Goal: Task Accomplishment & Management: Manage account settings

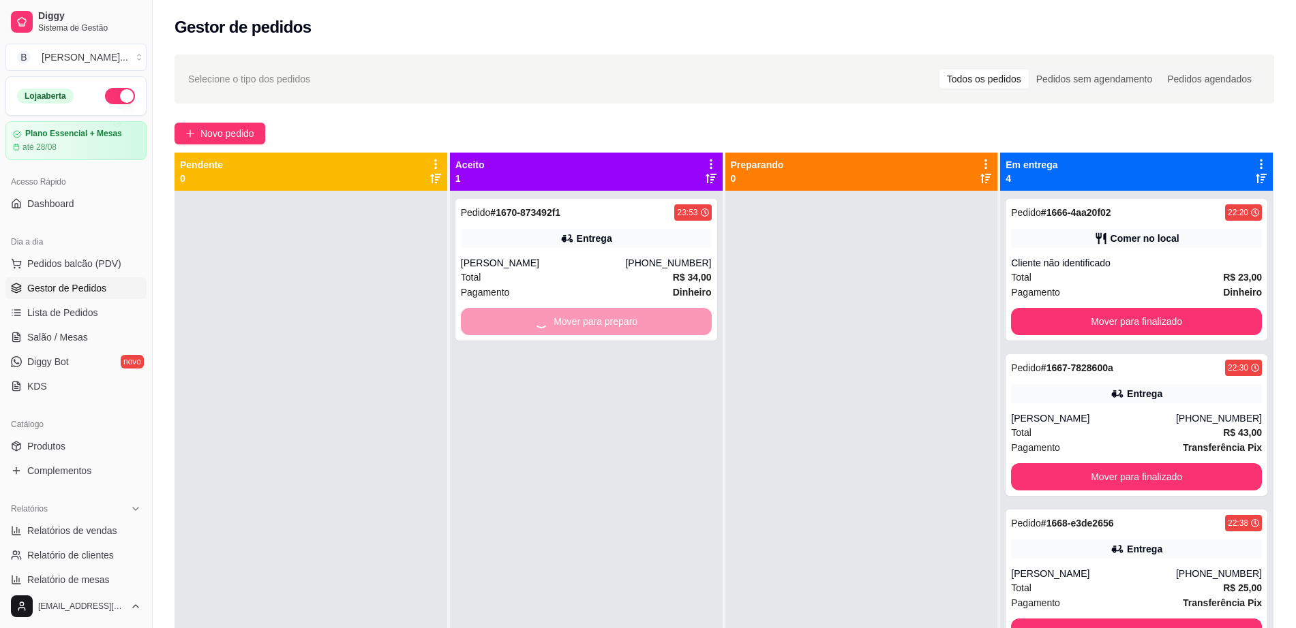
scroll to position [38, 0]
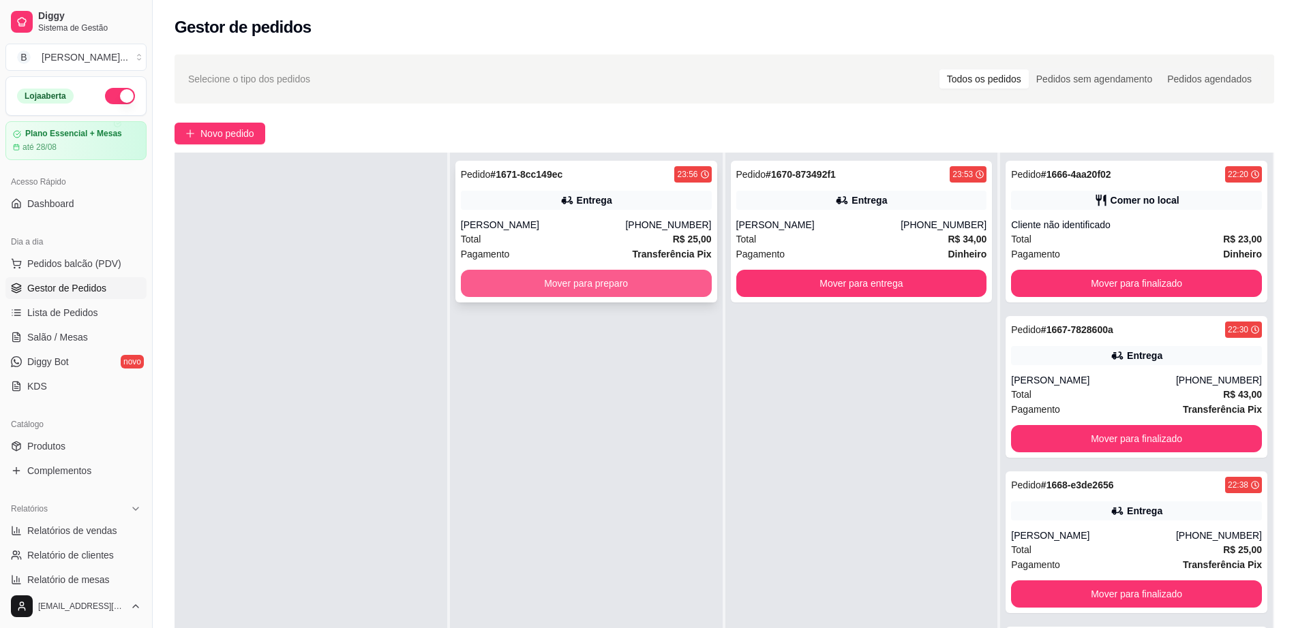
click at [502, 284] on button "Mover para preparo" at bounding box center [586, 283] width 251 height 27
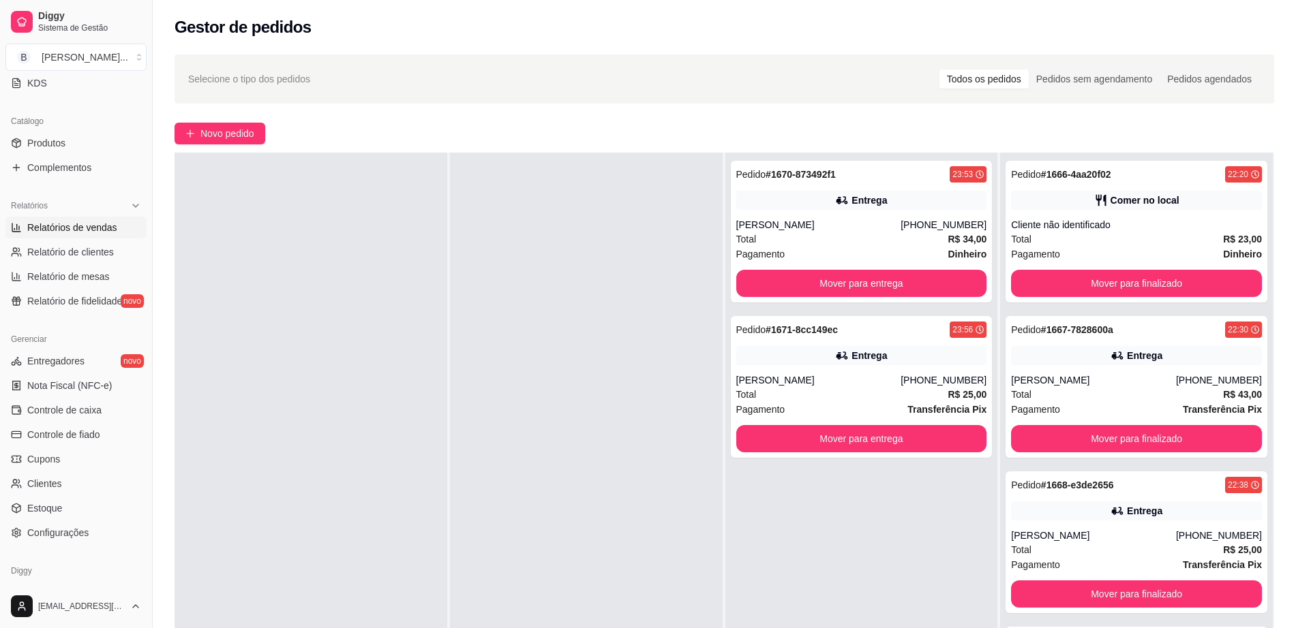
scroll to position [341, 0]
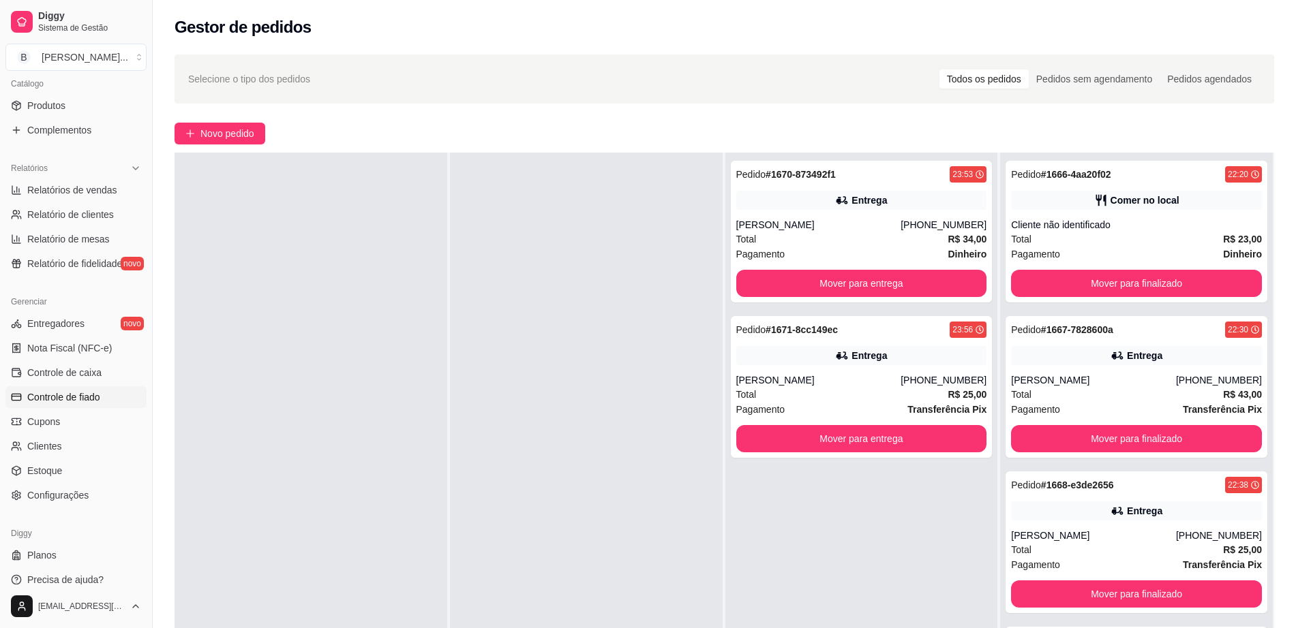
click at [86, 397] on span "Controle de fiado" at bounding box center [63, 398] width 73 height 14
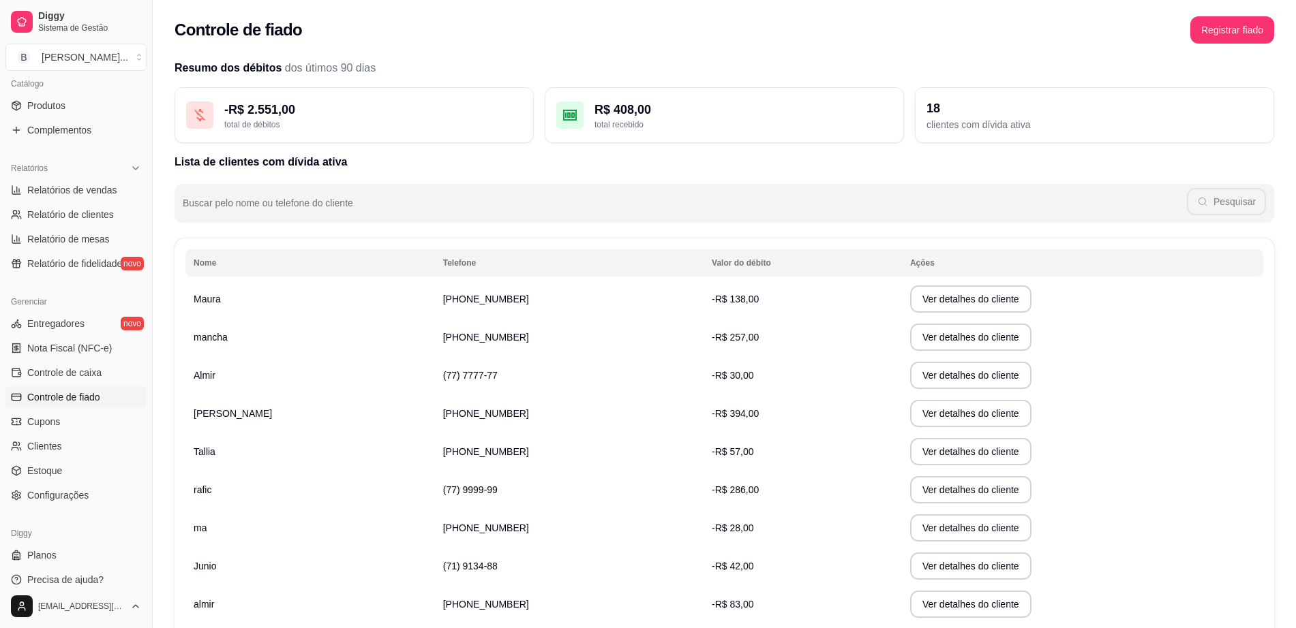
click at [902, 322] on td "Ver detalhes do cliente" at bounding box center [1082, 337] width 361 height 38
click at [910, 331] on button "Ver detalhes do cliente" at bounding box center [970, 337] width 121 height 27
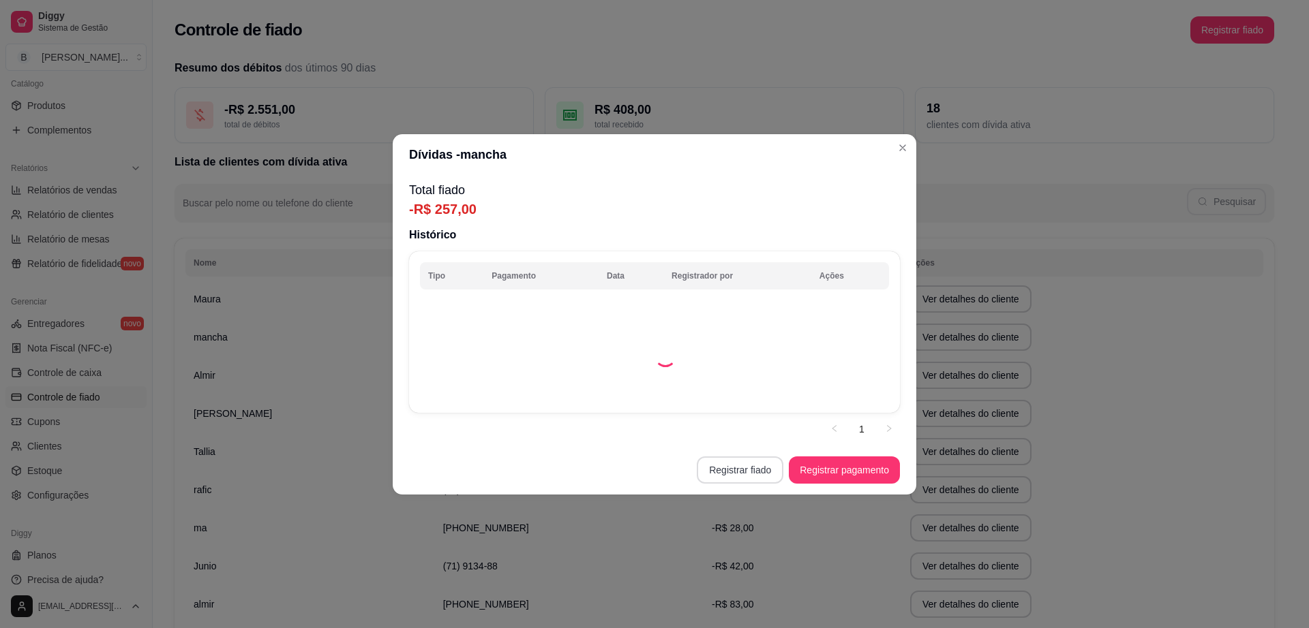
click at [754, 469] on button "Registrar fiado" at bounding box center [740, 470] width 87 height 27
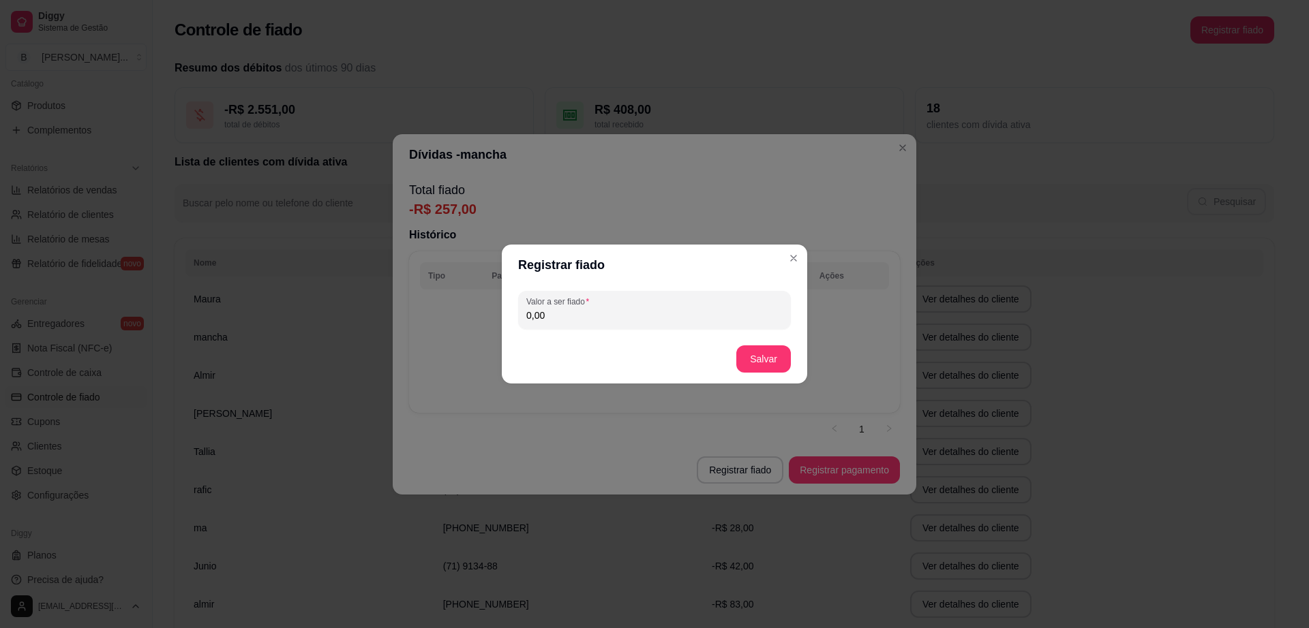
click at [705, 318] on input "0,00" at bounding box center [654, 316] width 256 height 14
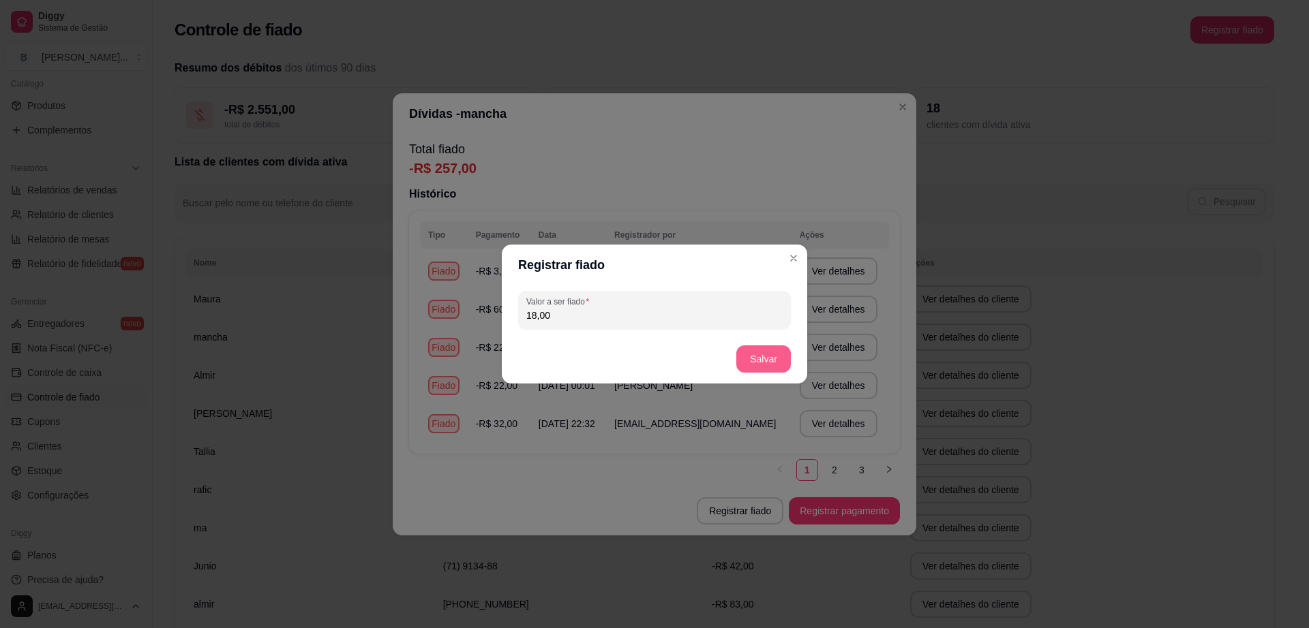
type input "18,00"
click at [756, 359] on button "Salvar" at bounding box center [763, 359] width 53 height 27
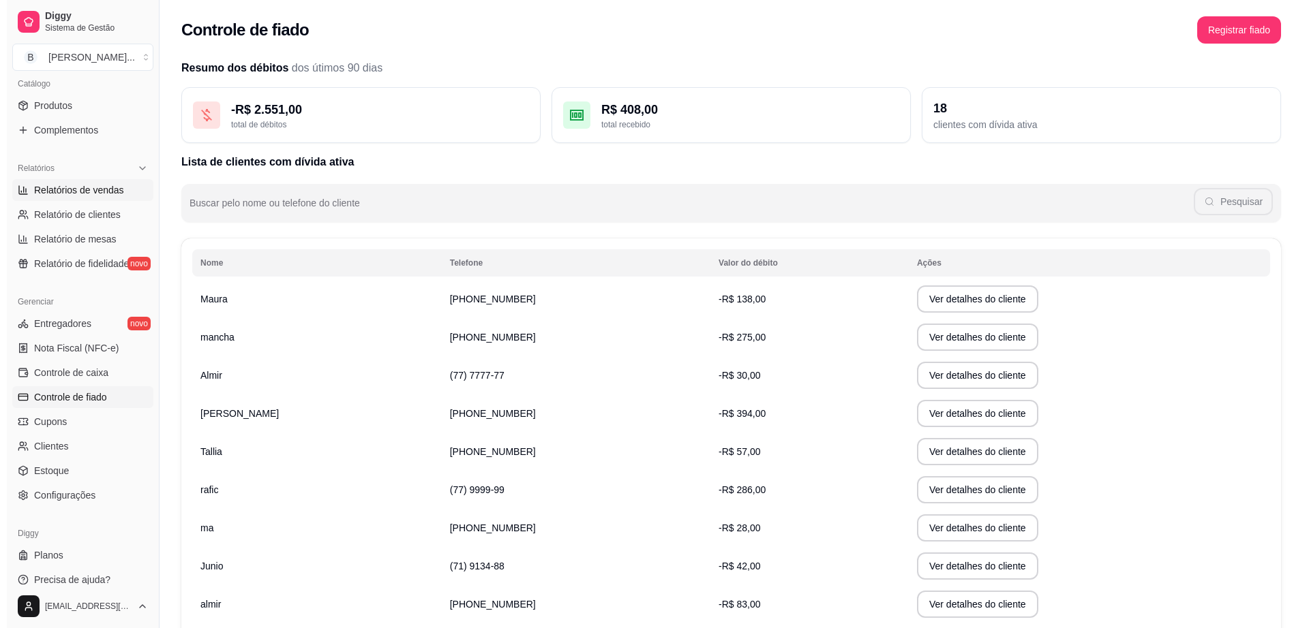
scroll to position [85, 0]
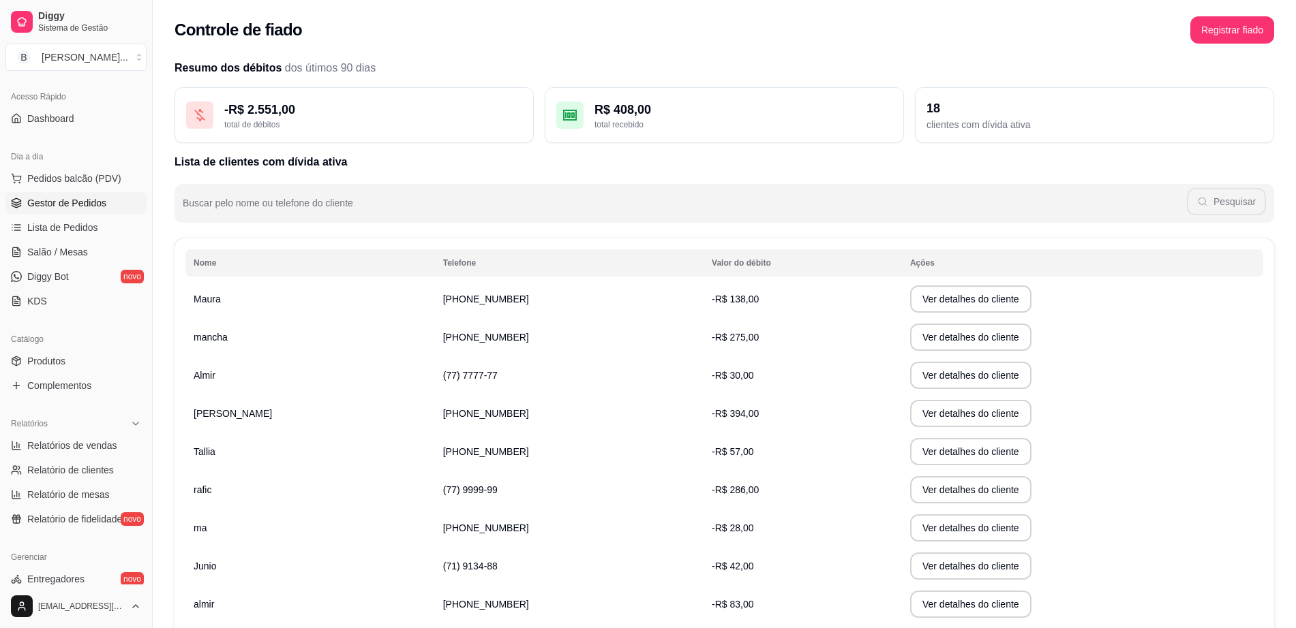
click at [84, 194] on link "Gestor de Pedidos" at bounding box center [75, 203] width 141 height 22
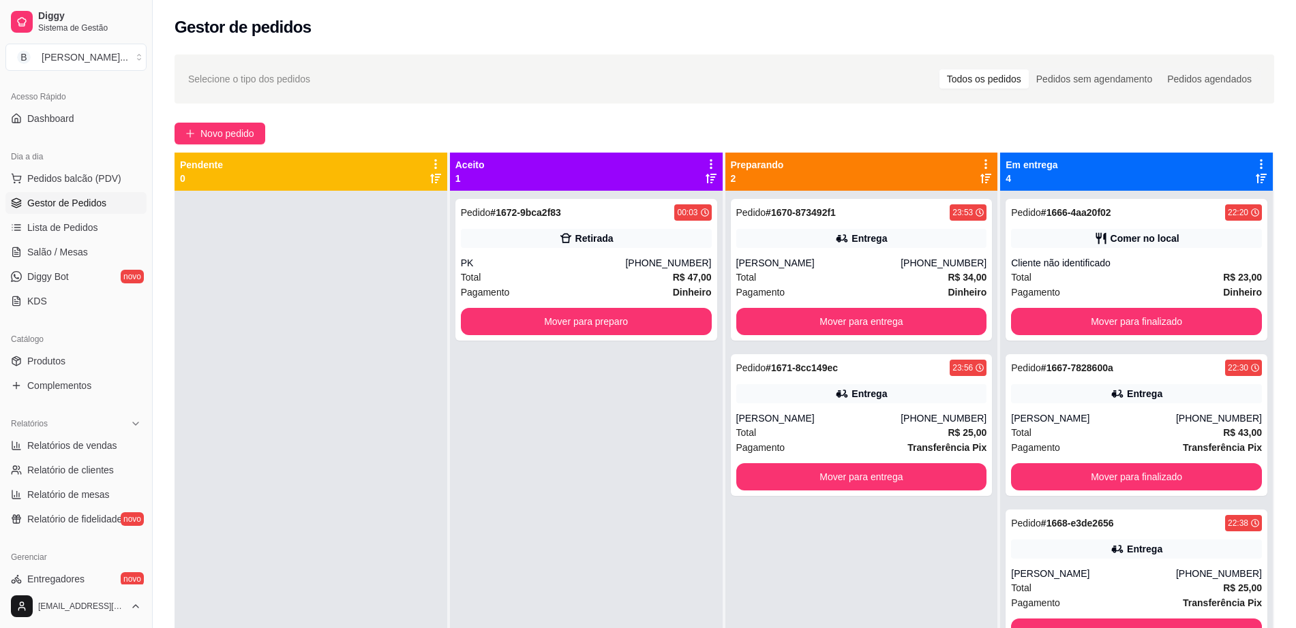
click at [84, 194] on link "Gestor de Pedidos" at bounding box center [75, 203] width 141 height 22
click at [772, 328] on button "Mover para entrega" at bounding box center [860, 322] width 243 height 27
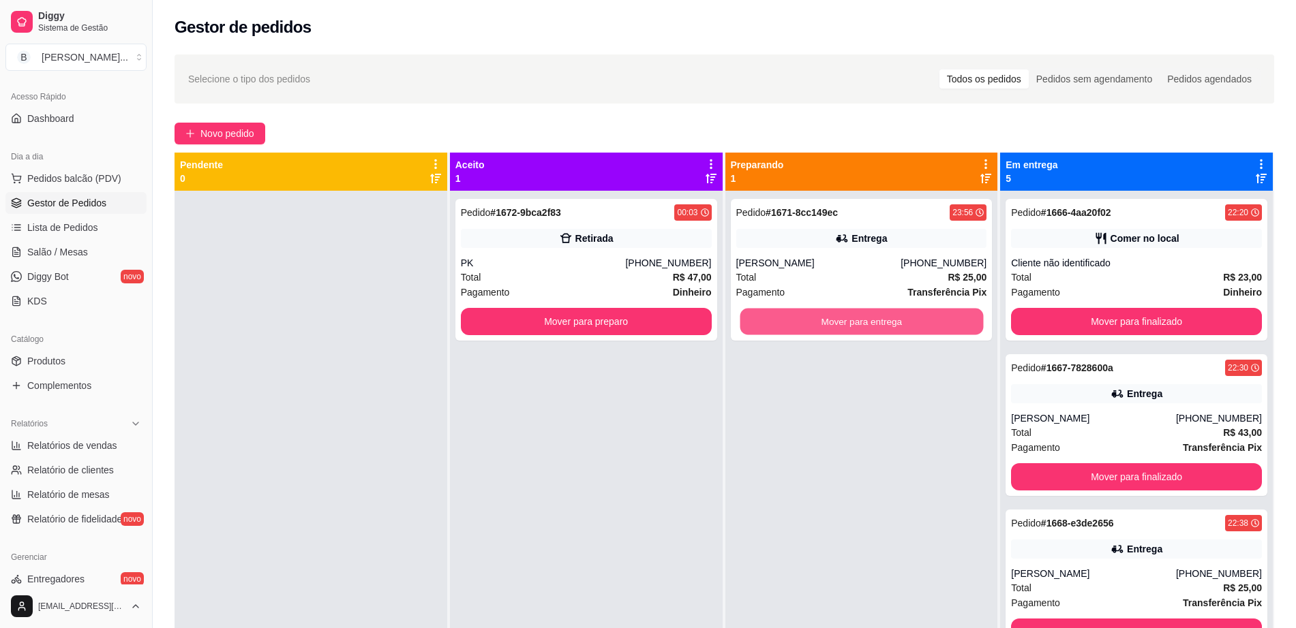
click at [772, 328] on button "Mover para entrega" at bounding box center [860, 322] width 243 height 27
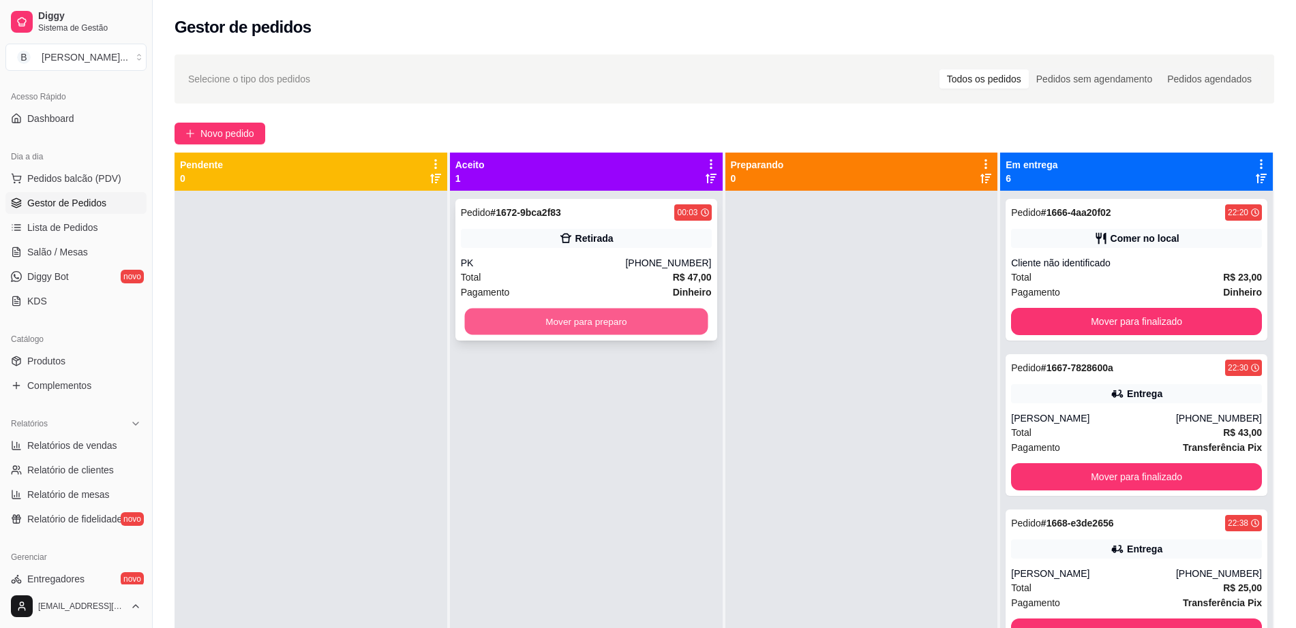
click at [664, 320] on button "Mover para preparo" at bounding box center [585, 322] width 243 height 27
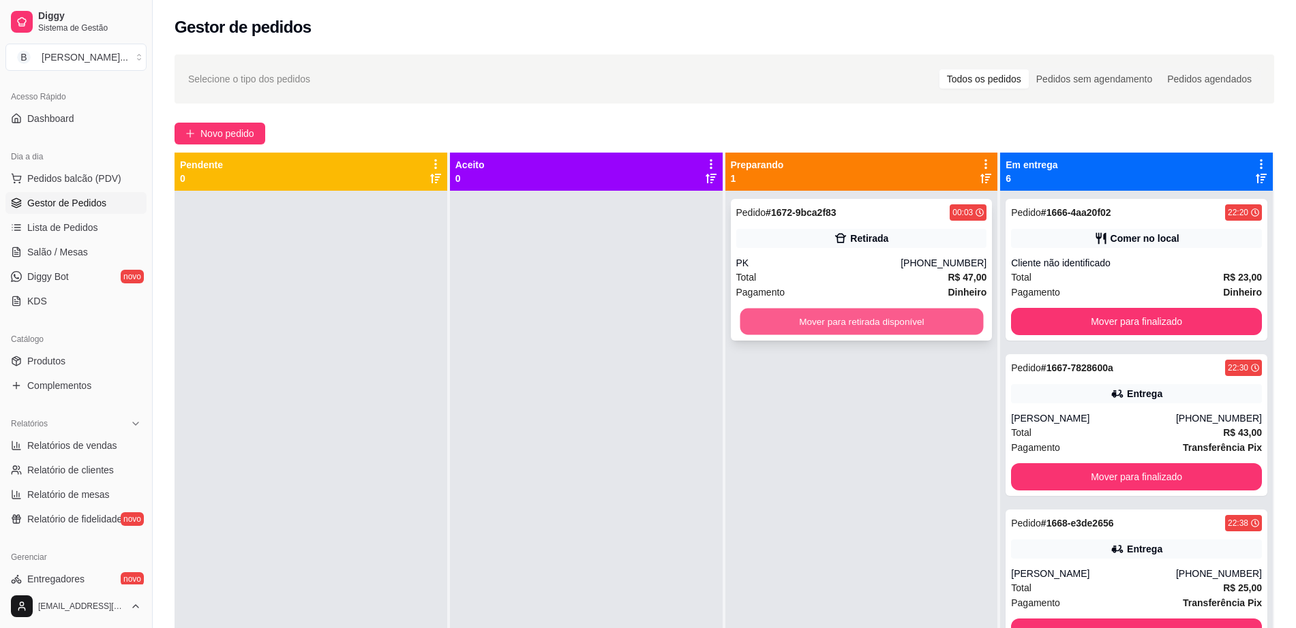
click at [788, 317] on button "Mover para retirada disponível" at bounding box center [860, 322] width 243 height 27
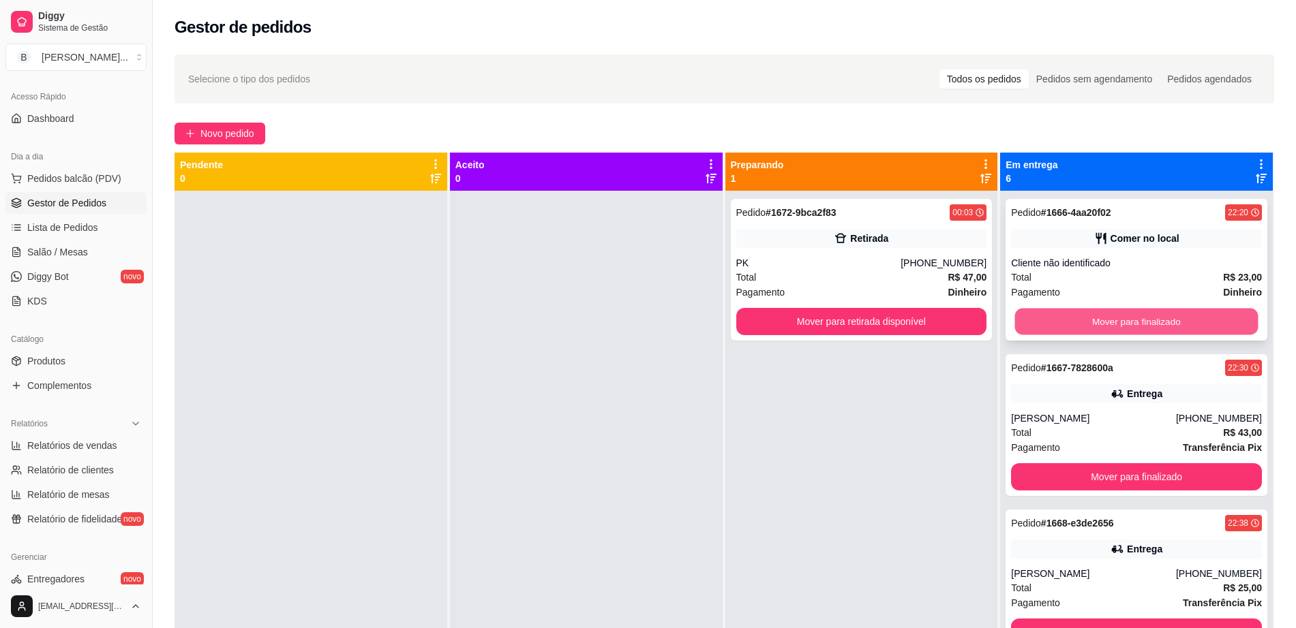
click at [1086, 318] on button "Mover para finalizado" at bounding box center [1136, 322] width 243 height 27
click at [1086, 318] on button "Mover para finalizado" at bounding box center [1136, 321] width 251 height 27
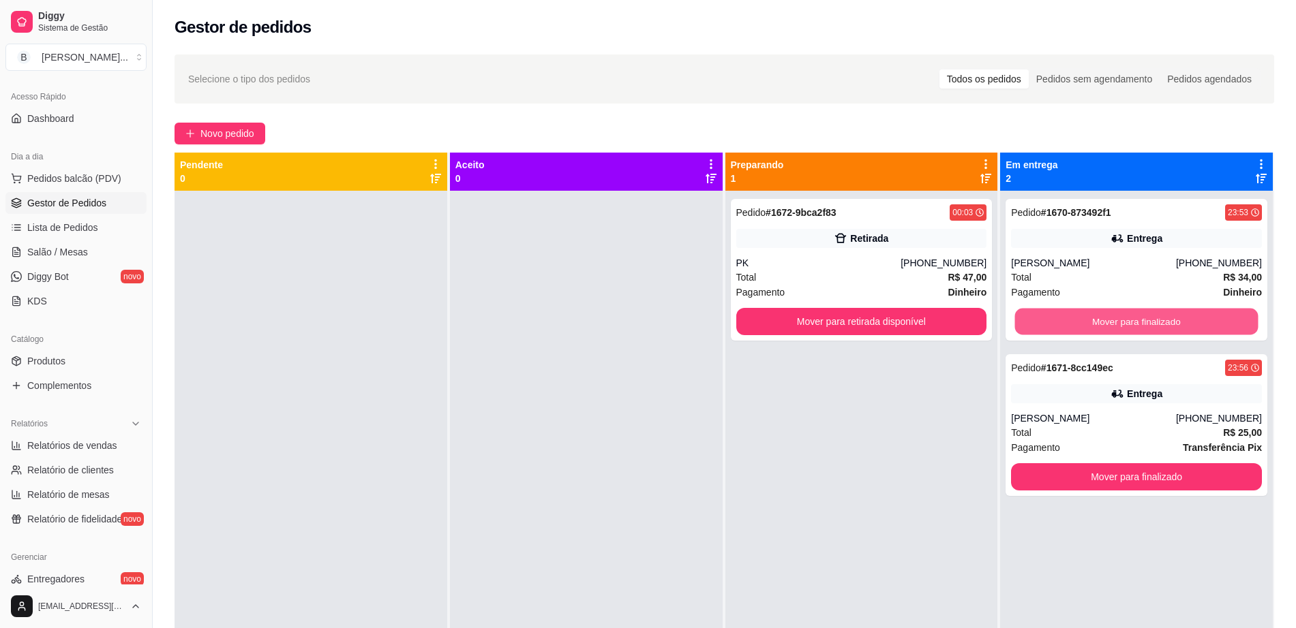
click at [1086, 318] on button "Mover para finalizado" at bounding box center [1136, 322] width 243 height 27
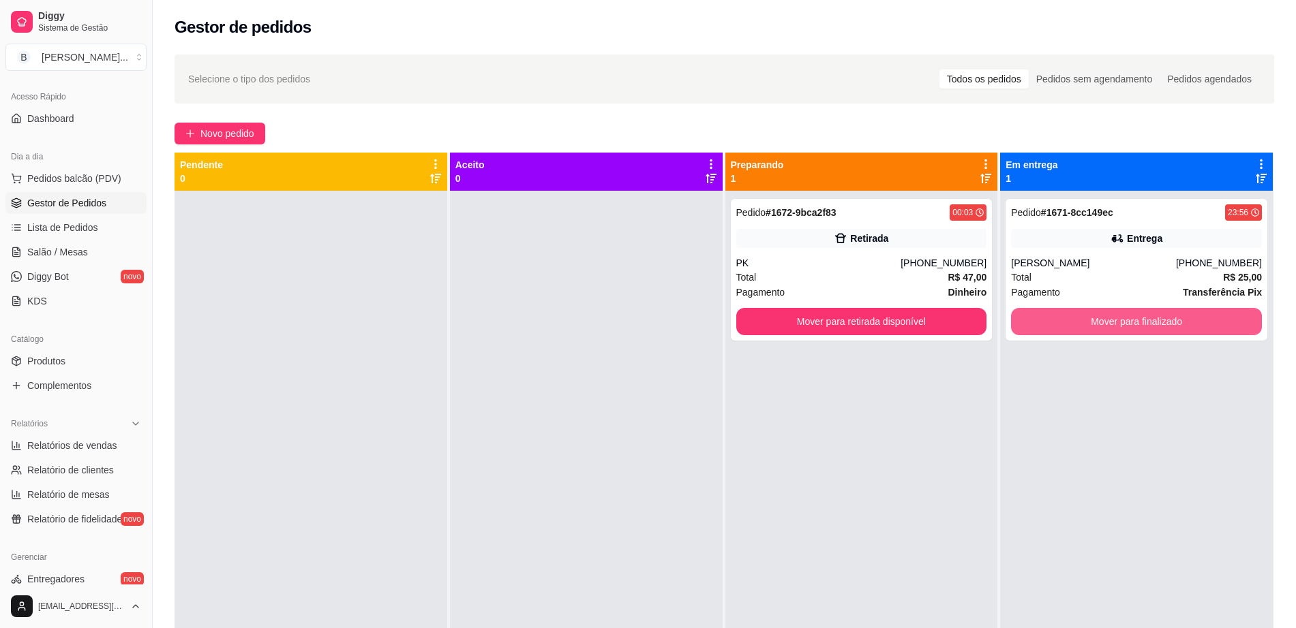
click at [1086, 318] on button "Mover para finalizado" at bounding box center [1136, 321] width 251 height 27
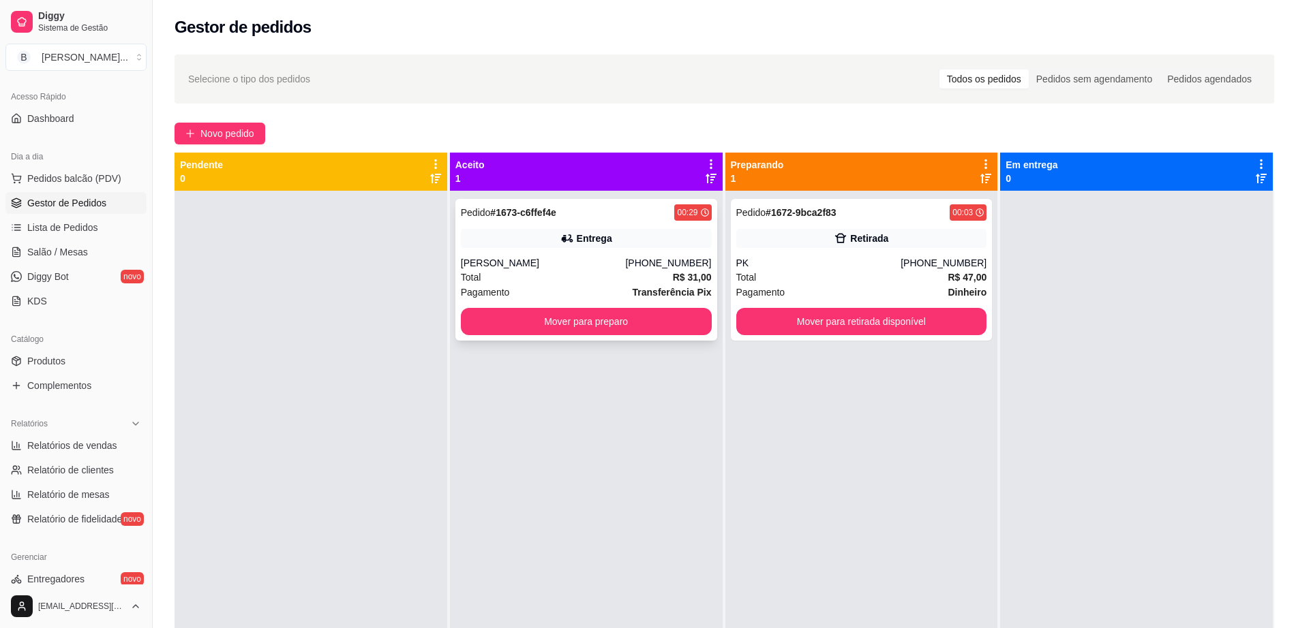
click at [601, 253] on div "Pedido # 1673-c6ffef4e 00:29 Entrega [PERSON_NAME] [PHONE_NUMBER] Total R$ 31,0…" at bounding box center [586, 270] width 262 height 142
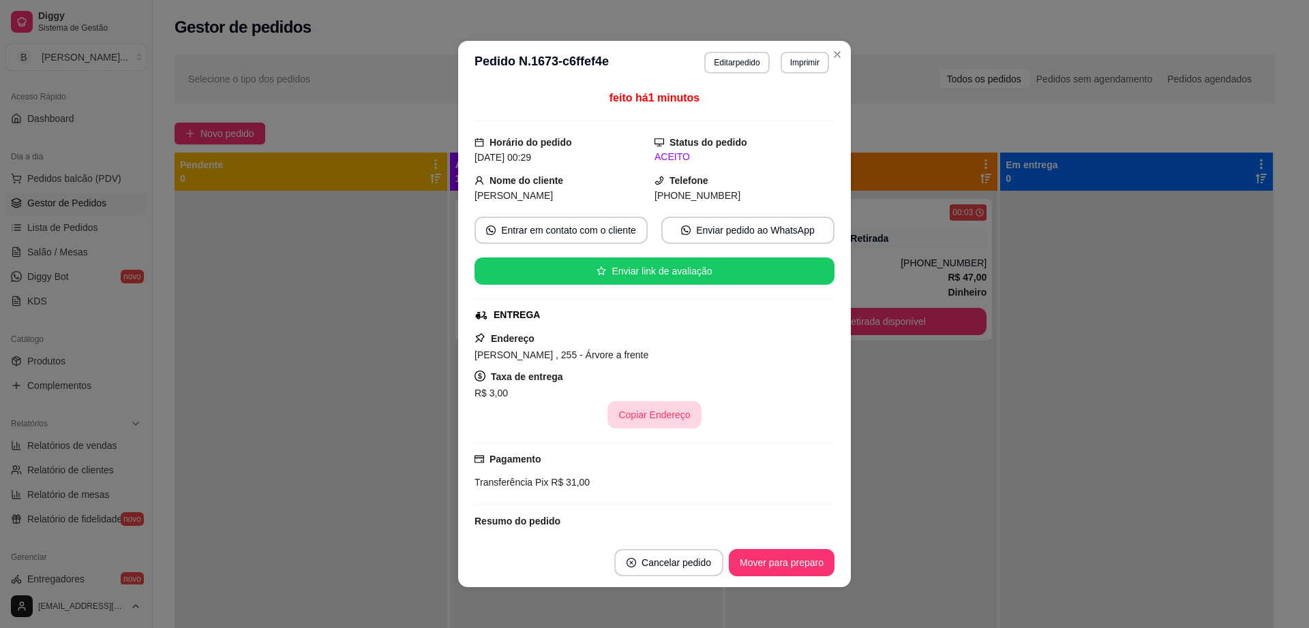
click at [646, 410] on button "Copiar Endereço" at bounding box center [653, 414] width 93 height 27
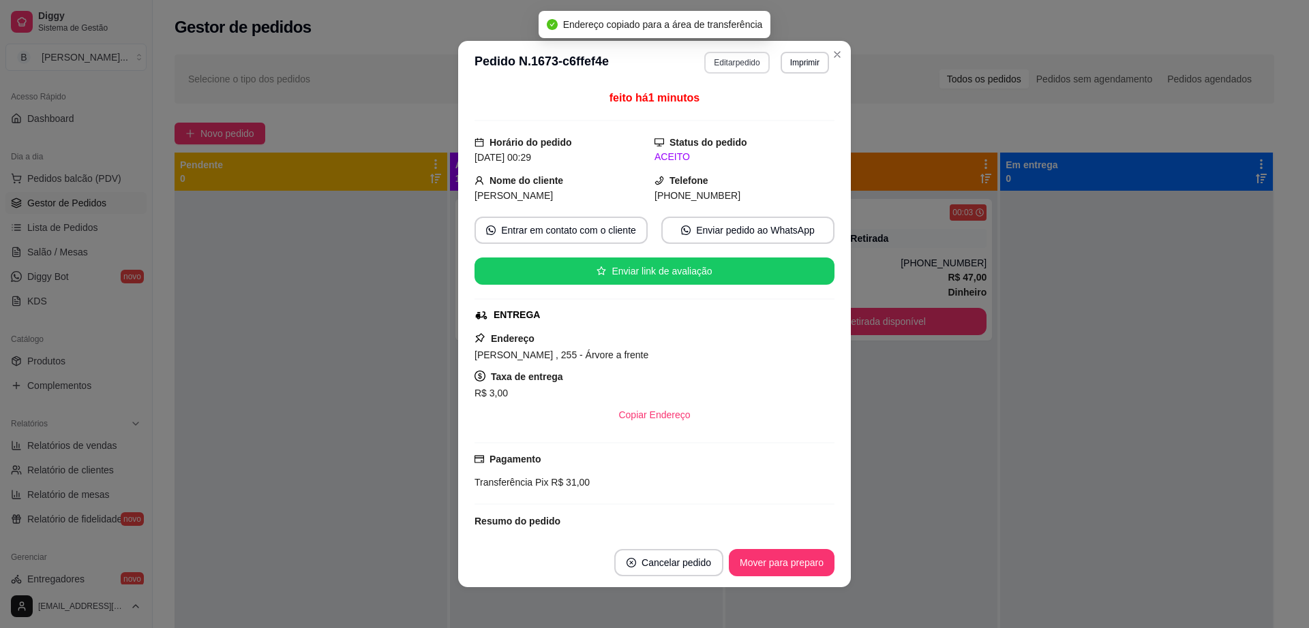
click at [742, 72] on button "Editar pedido" at bounding box center [736, 63] width 65 height 22
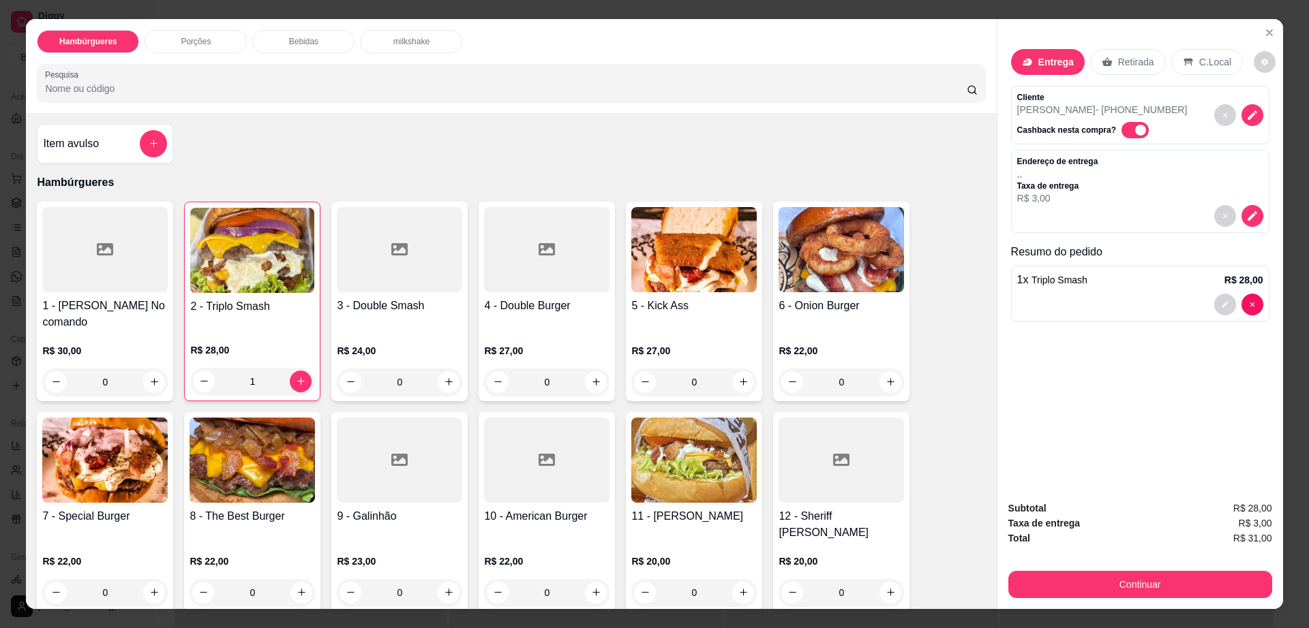
click at [312, 46] on div "Bebidas" at bounding box center [303, 41] width 102 height 23
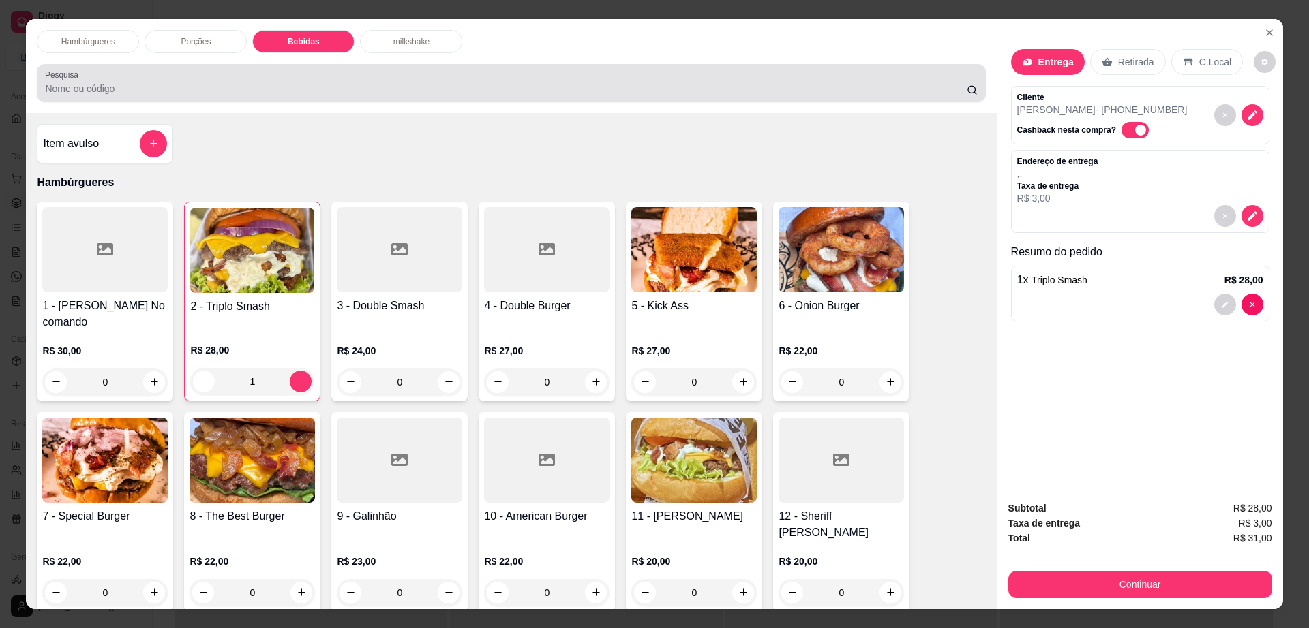
scroll to position [25, 0]
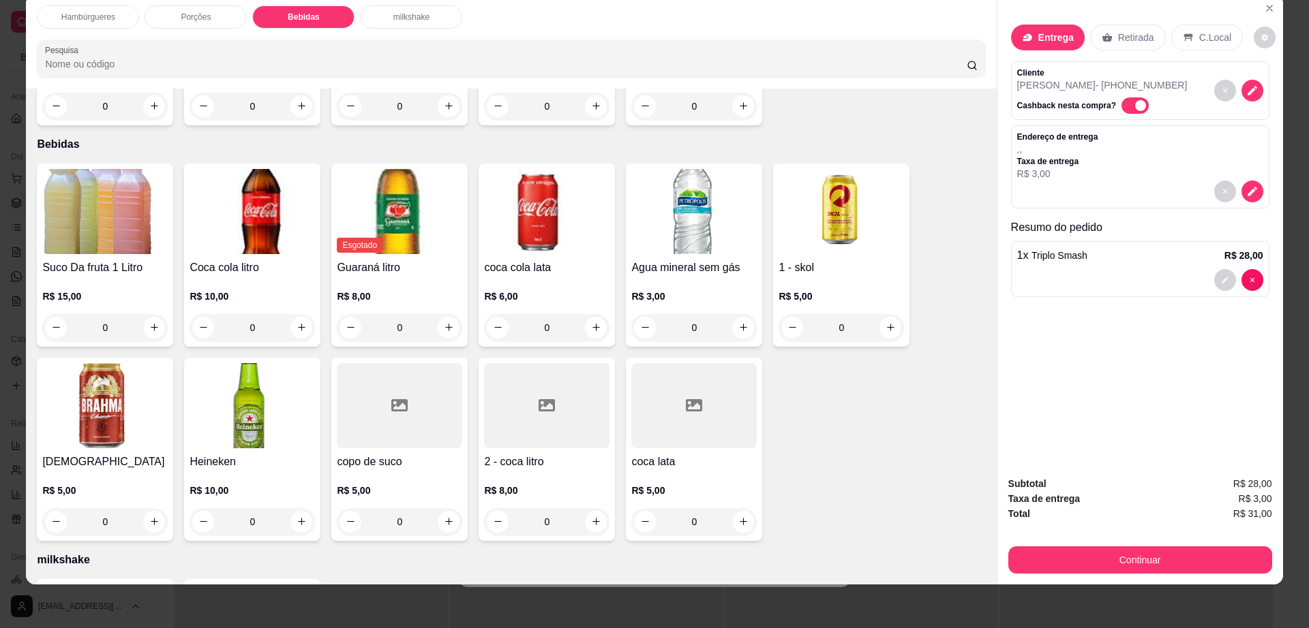
click at [536, 174] on img at bounding box center [546, 211] width 125 height 85
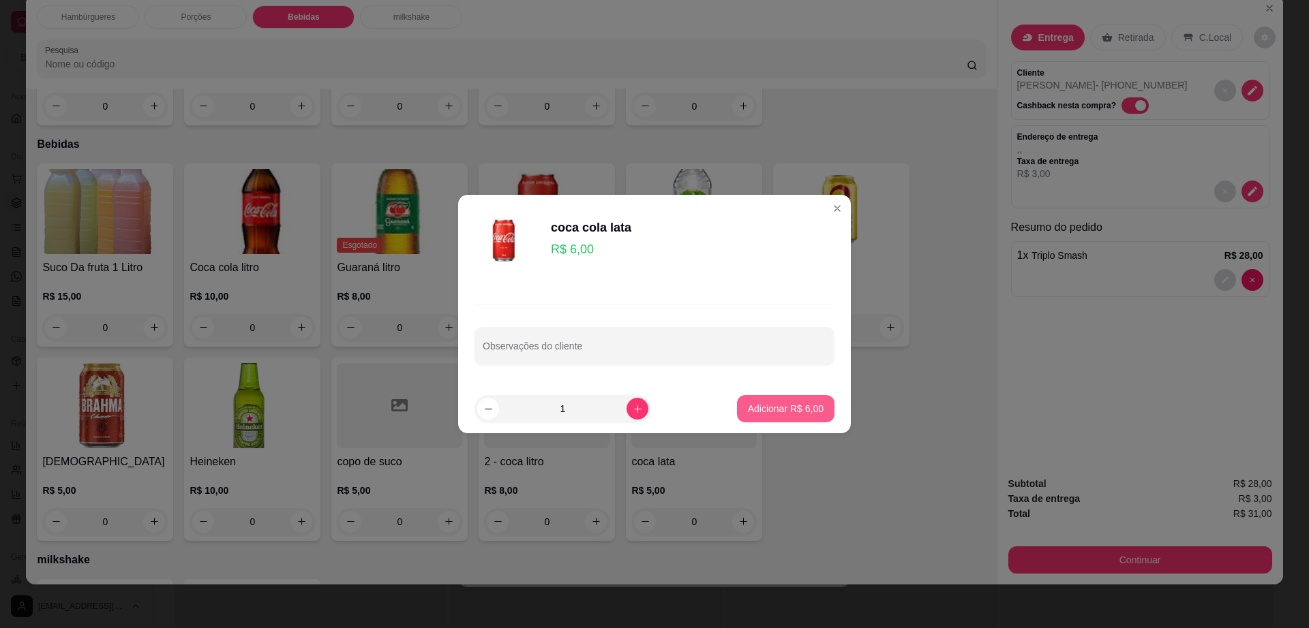
click at [757, 412] on p "Adicionar R$ 6,00" at bounding box center [786, 409] width 76 height 14
type input "1"
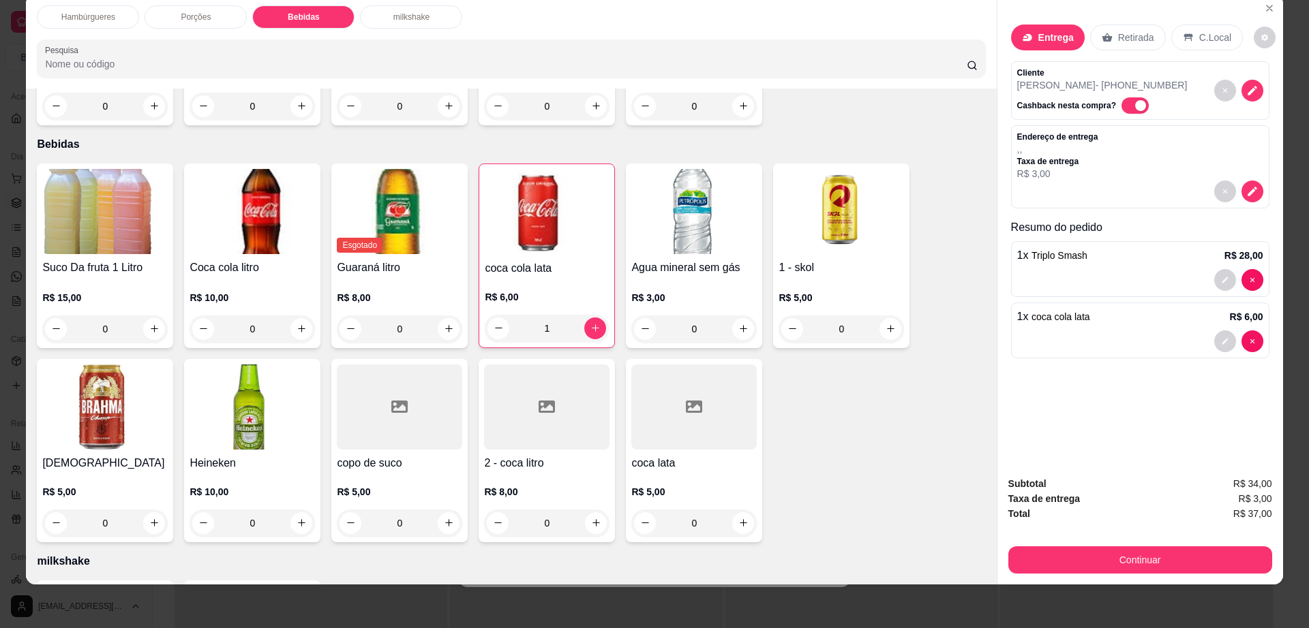
click at [1125, 36] on p "Retirada" at bounding box center [1136, 38] width 36 height 14
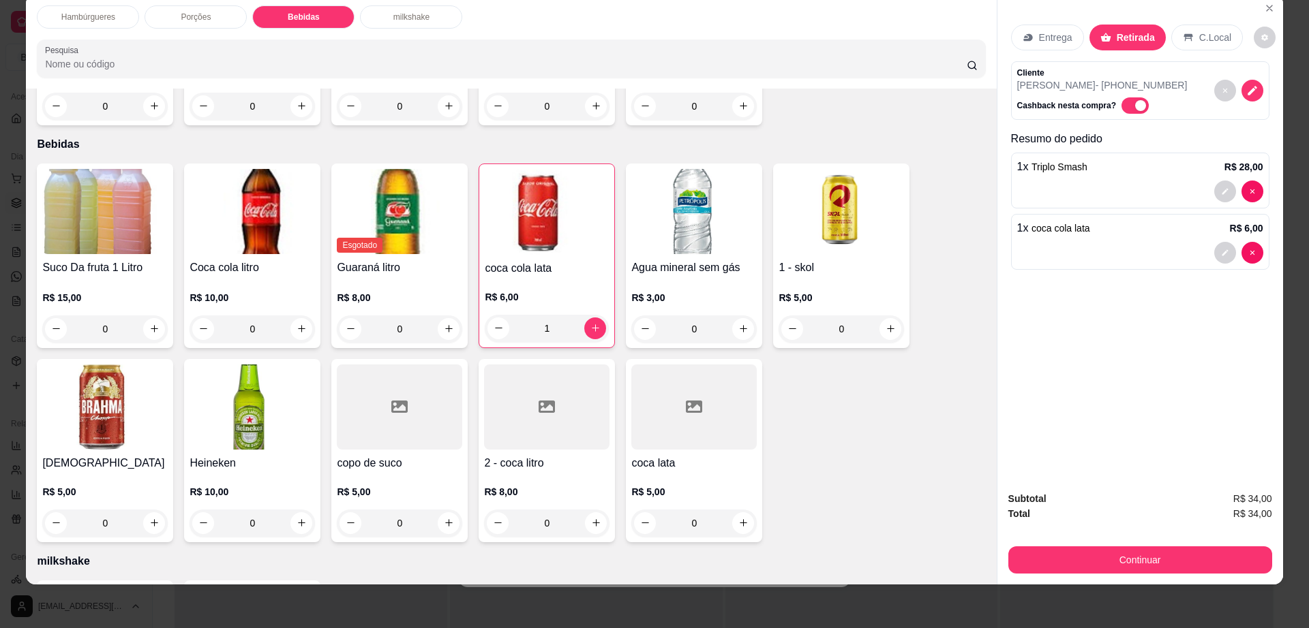
click at [1055, 42] on p "Entrega" at bounding box center [1055, 38] width 33 height 14
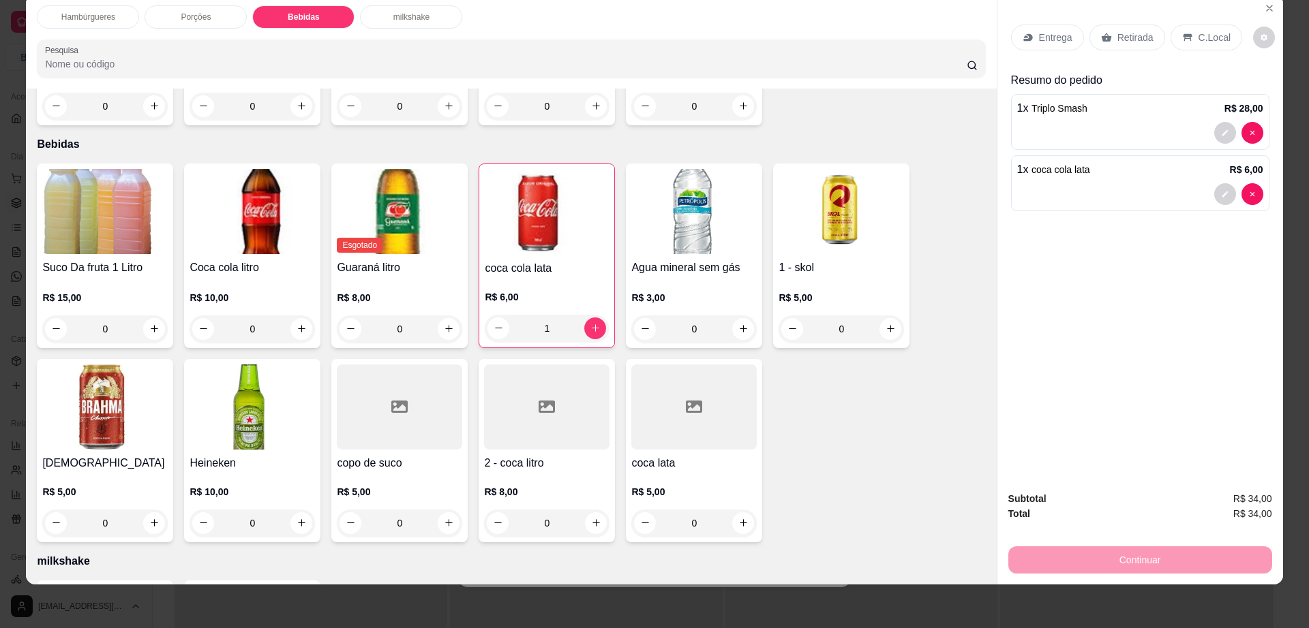
click at [1039, 37] on p "Entrega" at bounding box center [1055, 38] width 33 height 14
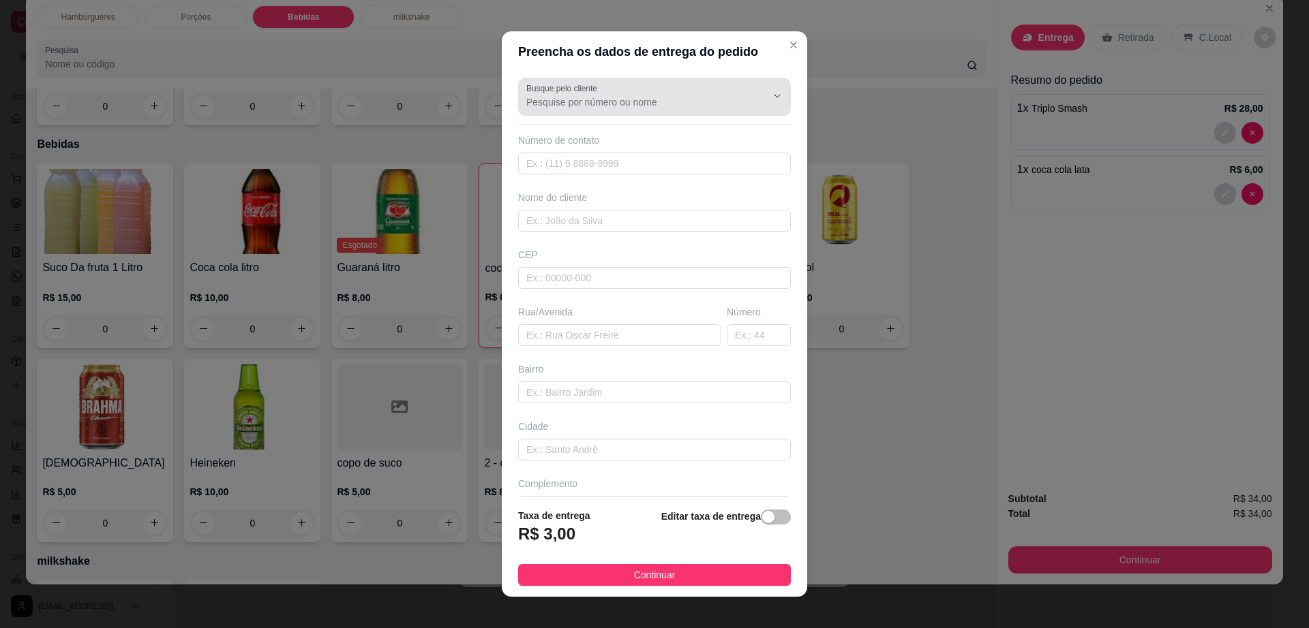
click at [630, 97] on input "Busque pelo cliente" at bounding box center [635, 102] width 218 height 14
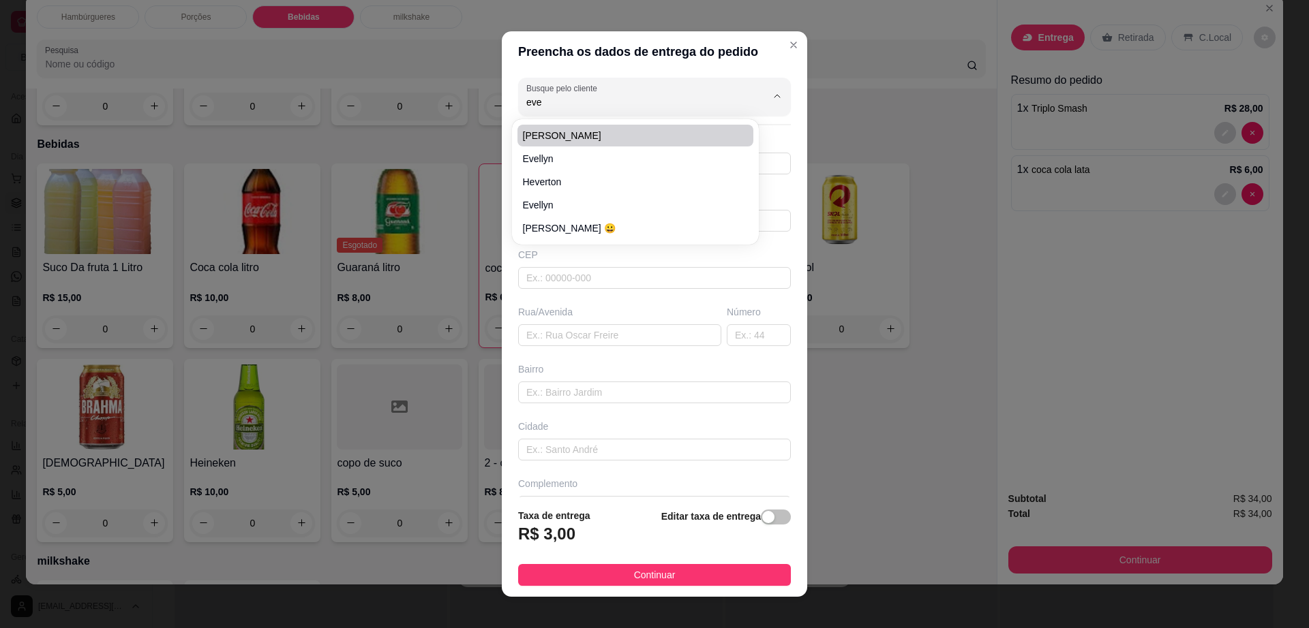
click at [614, 129] on span "[PERSON_NAME]" at bounding box center [628, 136] width 211 height 14
type input "[PERSON_NAME]"
type input "7791158820"
type input "[PERSON_NAME]"
click at [607, 286] on input "text" at bounding box center [654, 278] width 273 height 22
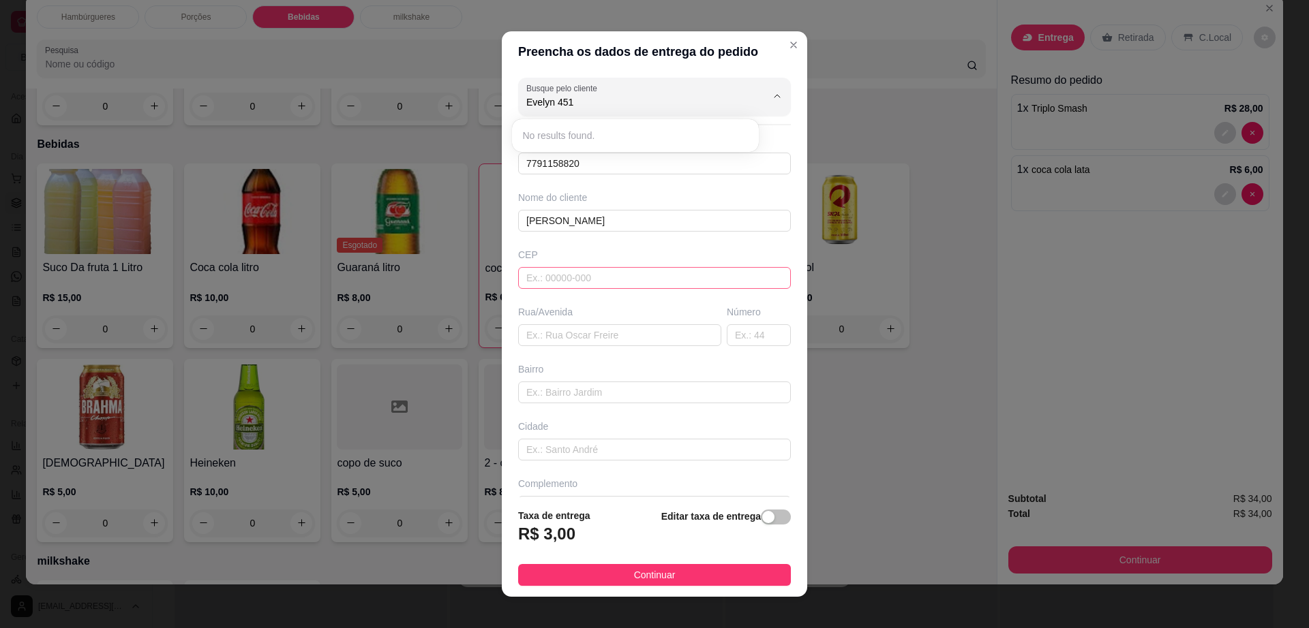
type input "Evelyn 45"
click at [607, 279] on input "text" at bounding box center [654, 278] width 273 height 22
click at [606, 279] on input "text" at bounding box center [654, 278] width 273 height 22
type input "[PERSON_NAME]"
type input "45140000"
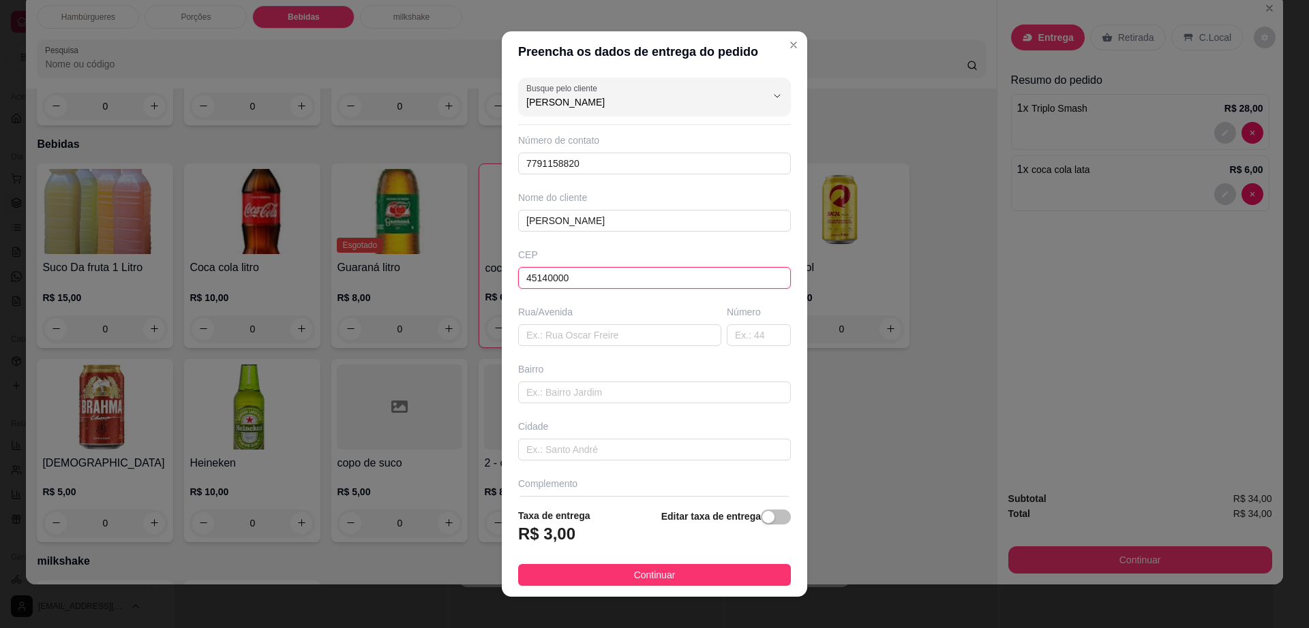
type input "Itambé"
type input "45140000"
click at [600, 334] on input "text" at bounding box center [619, 335] width 203 height 22
paste input "[PERSON_NAME] , 255 - Árvore a frente"
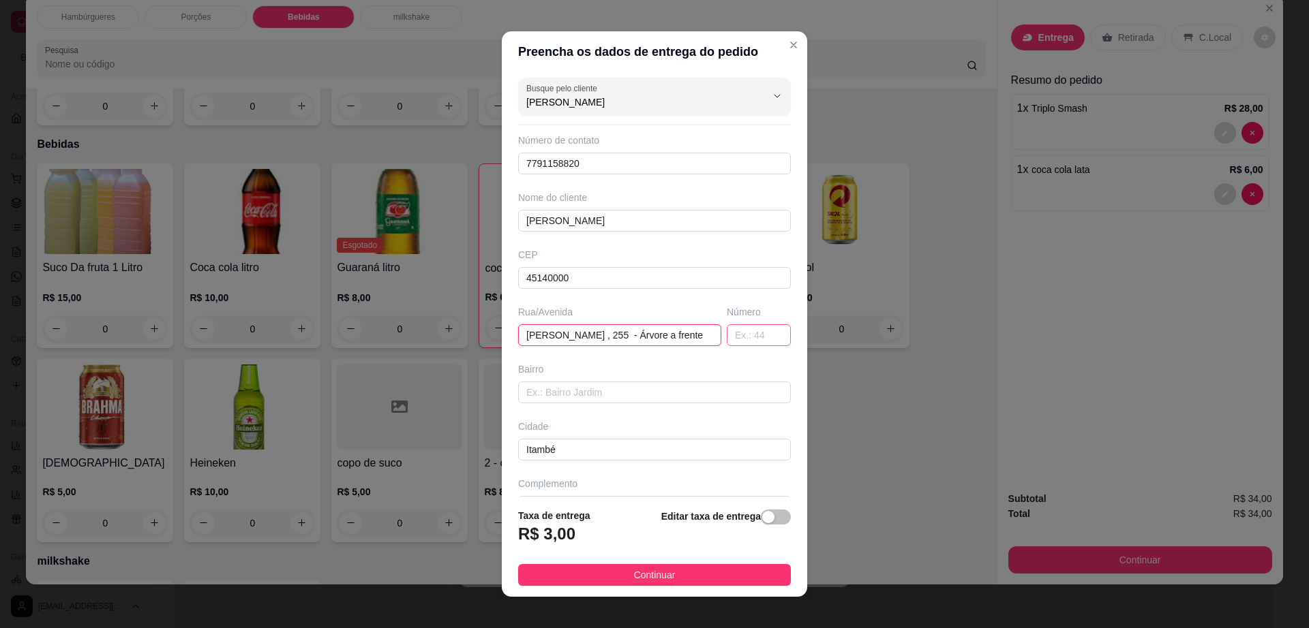
drag, startPoint x: 618, startPoint y: 335, endPoint x: 723, endPoint y: 338, distance: 105.0
click at [723, 338] on div "Rua/[STREET_ADDRESS][PERSON_NAME] a frente Número" at bounding box center [654, 325] width 278 height 41
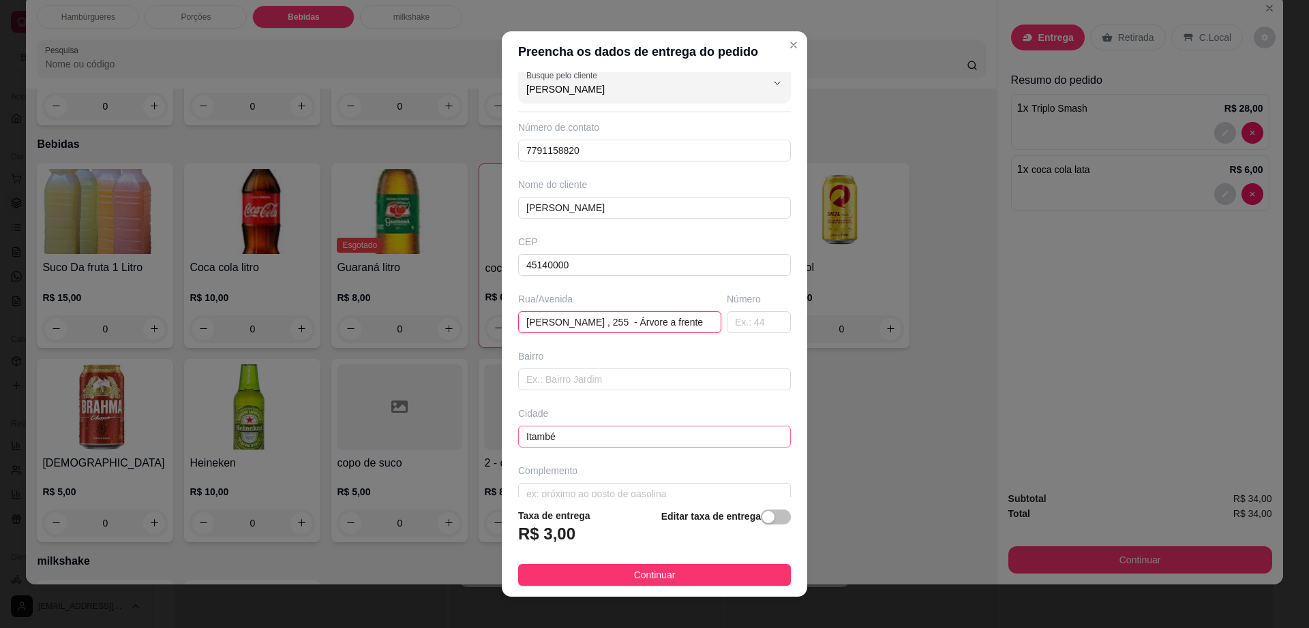
scroll to position [34, 0]
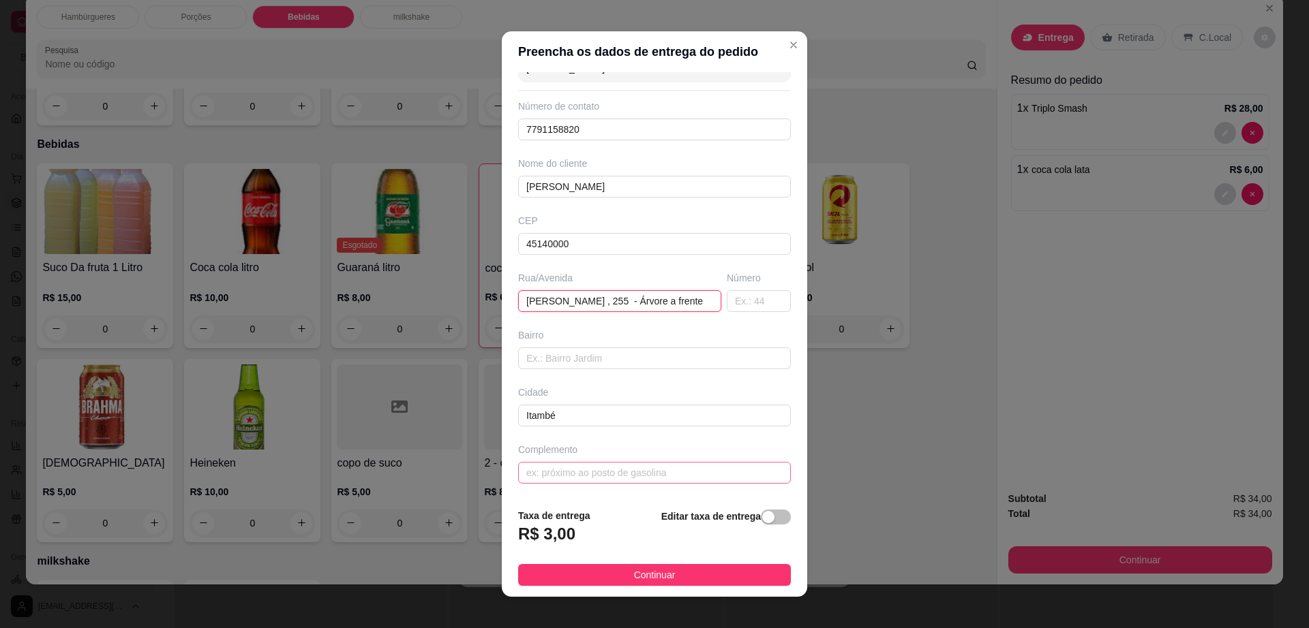
type input "[PERSON_NAME] , 255 - Árvore a frente"
click at [598, 470] on input "text" at bounding box center [654, 473] width 273 height 22
paste input "Árvore a frente"
type input "Árvore a frente"
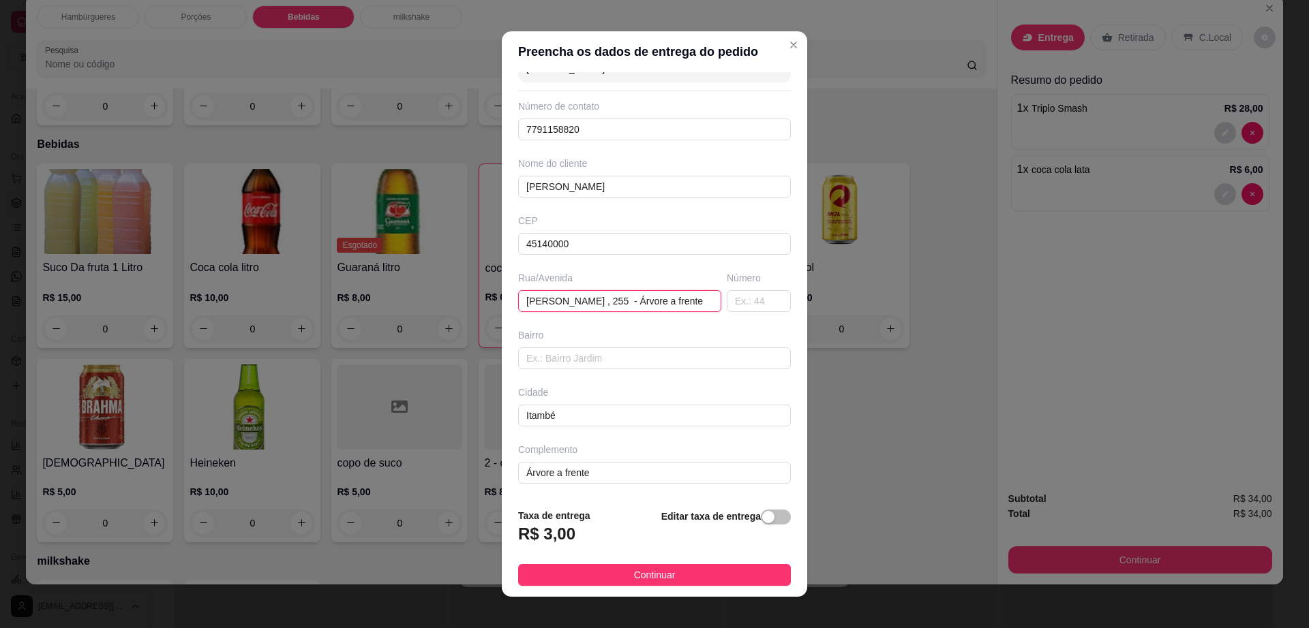
click at [592, 301] on input "[PERSON_NAME] , 255 - Árvore a frente" at bounding box center [619, 301] width 203 height 22
click at [678, 303] on input "[PERSON_NAME] , 255 - Árvore a frente" at bounding box center [619, 301] width 203 height 22
click at [591, 301] on input "[PERSON_NAME] , 255 - Árvore a frente" at bounding box center [619, 301] width 203 height 22
drag, startPoint x: 591, startPoint y: 301, endPoint x: 676, endPoint y: 305, distance: 85.3
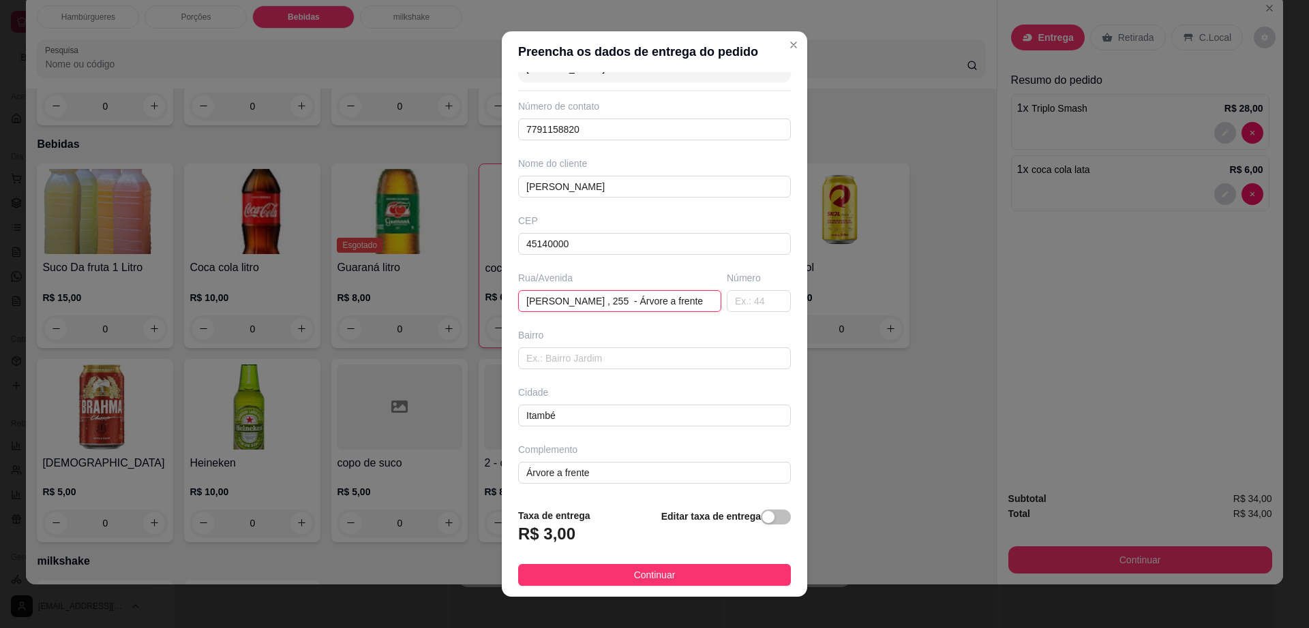
click at [676, 305] on input "[PERSON_NAME] , 255 - Árvore a frente" at bounding box center [619, 301] width 203 height 22
type input "[PERSON_NAME]"
click at [727, 301] on input "text" at bounding box center [759, 301] width 64 height 22
type input "255"
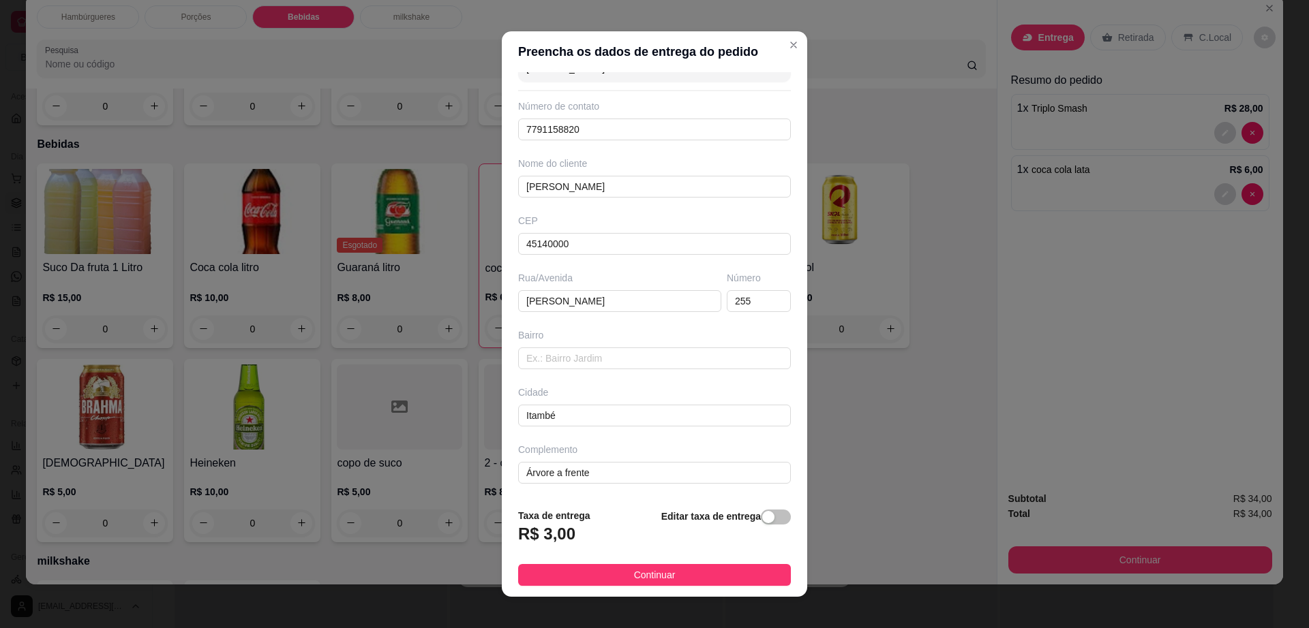
drag, startPoint x: 677, startPoint y: 576, endPoint x: 635, endPoint y: 570, distance: 43.3
click at [673, 576] on button "Continuar" at bounding box center [654, 575] width 273 height 22
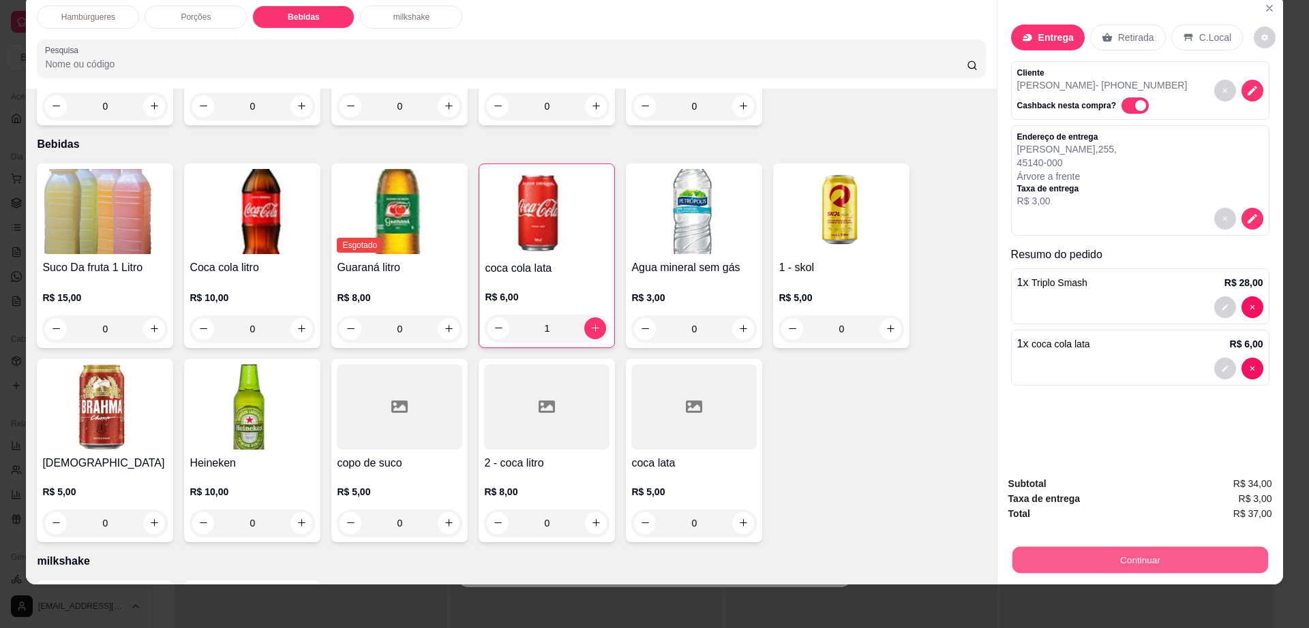
click at [1115, 564] on button "Continuar" at bounding box center [1139, 560] width 256 height 27
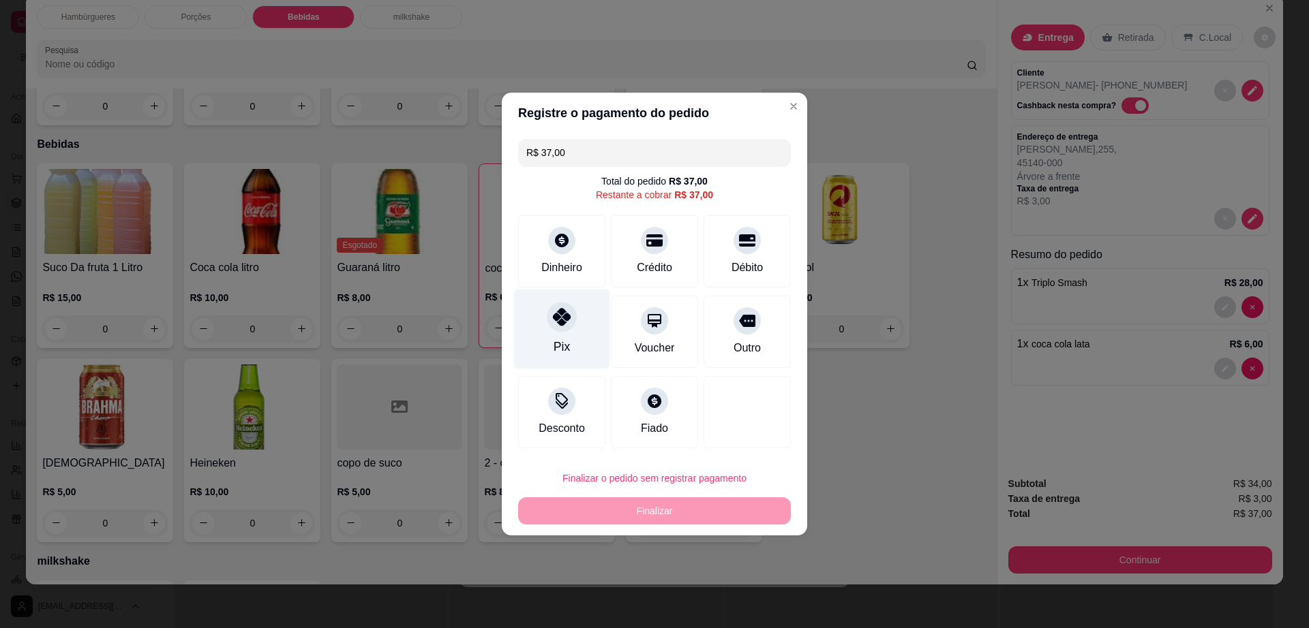
click at [570, 316] on div at bounding box center [562, 317] width 30 height 30
type input "R$ 0,00"
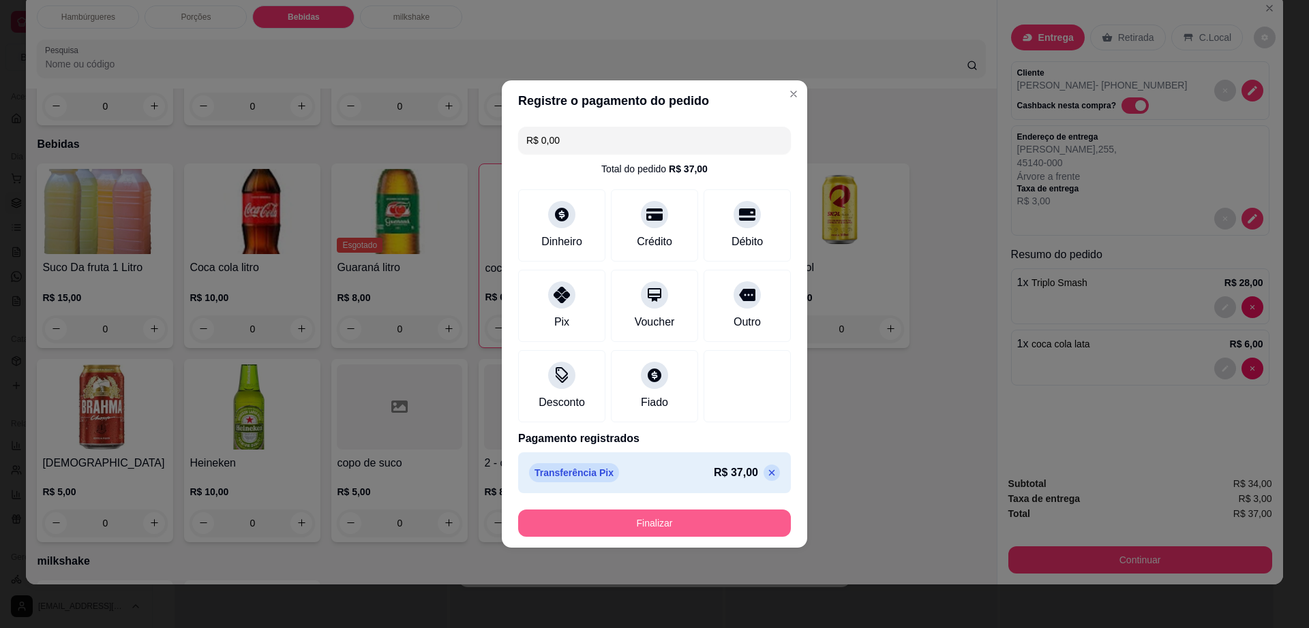
click at [686, 515] on button "Finalizar" at bounding box center [654, 523] width 273 height 27
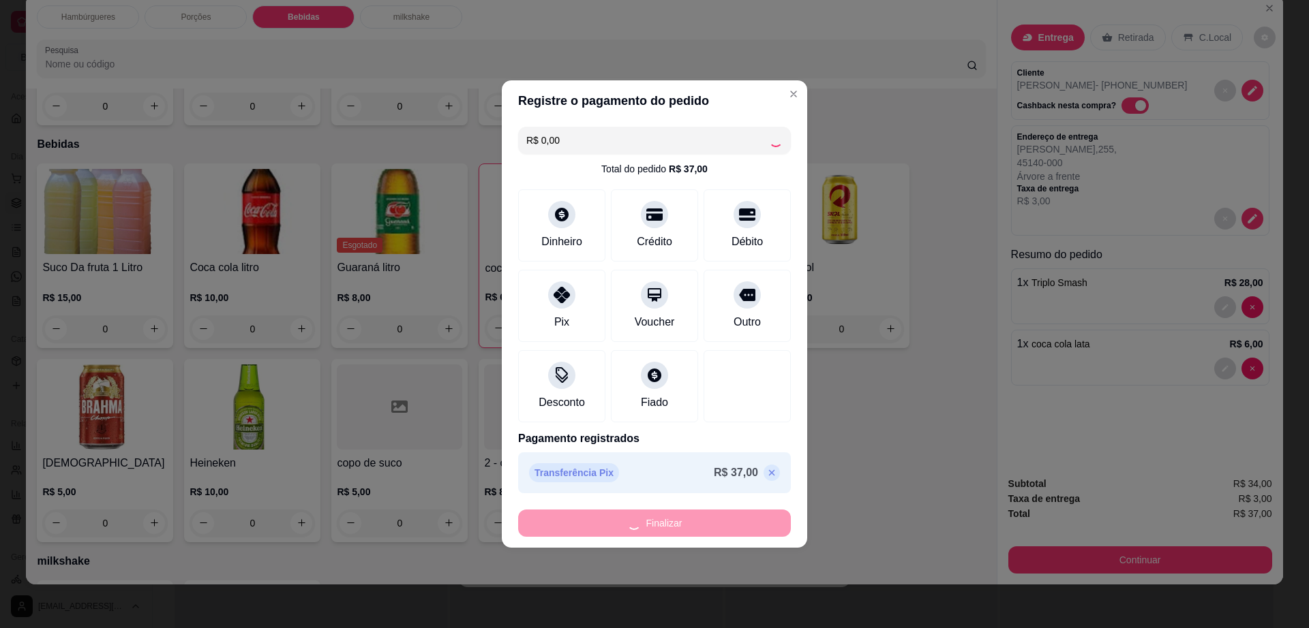
type input "0"
type input "-R$ 37,00"
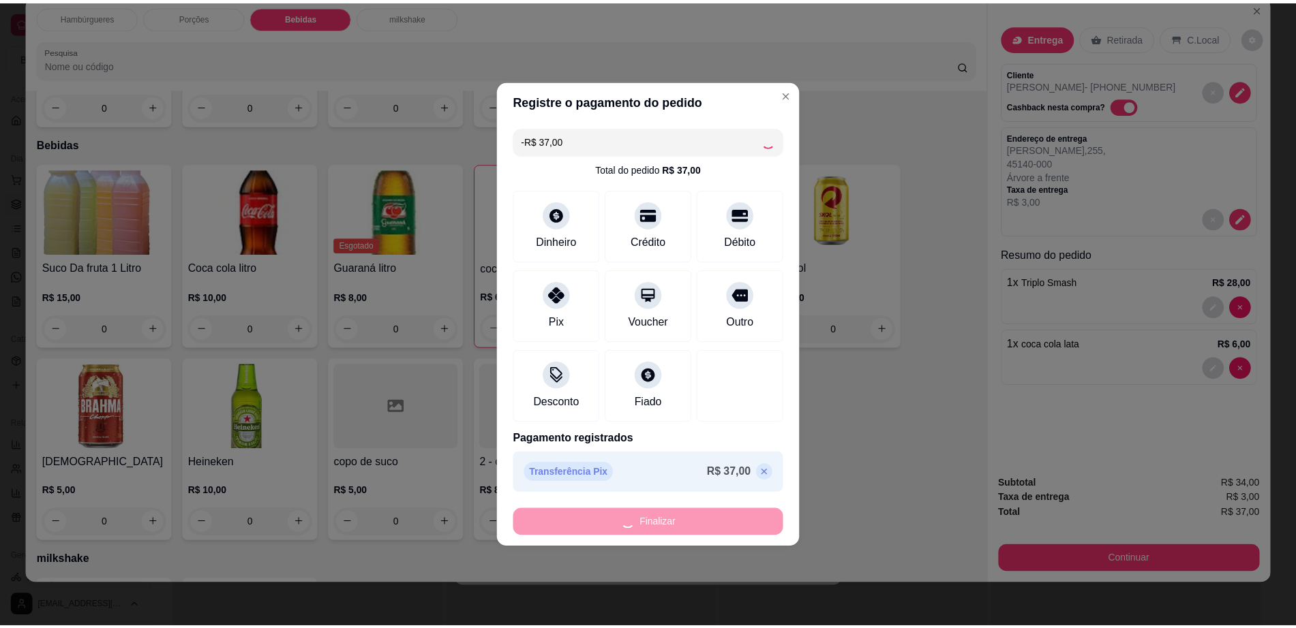
scroll to position [909, 0]
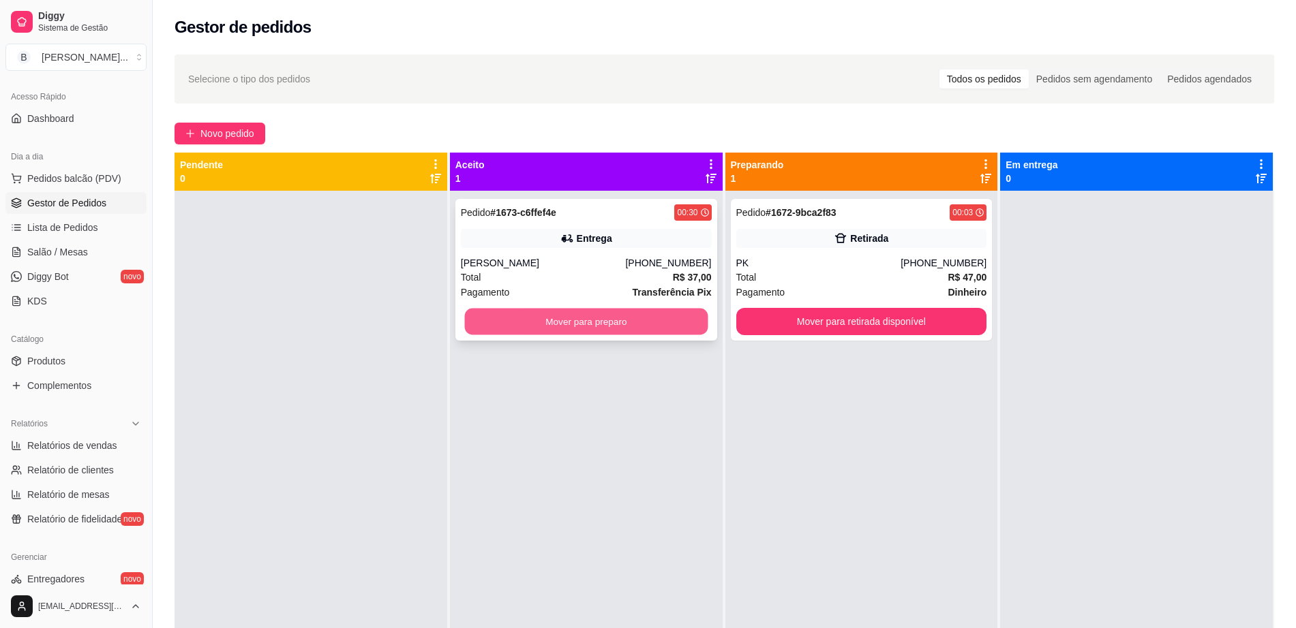
click at [589, 322] on button "Mover para preparo" at bounding box center [585, 322] width 243 height 27
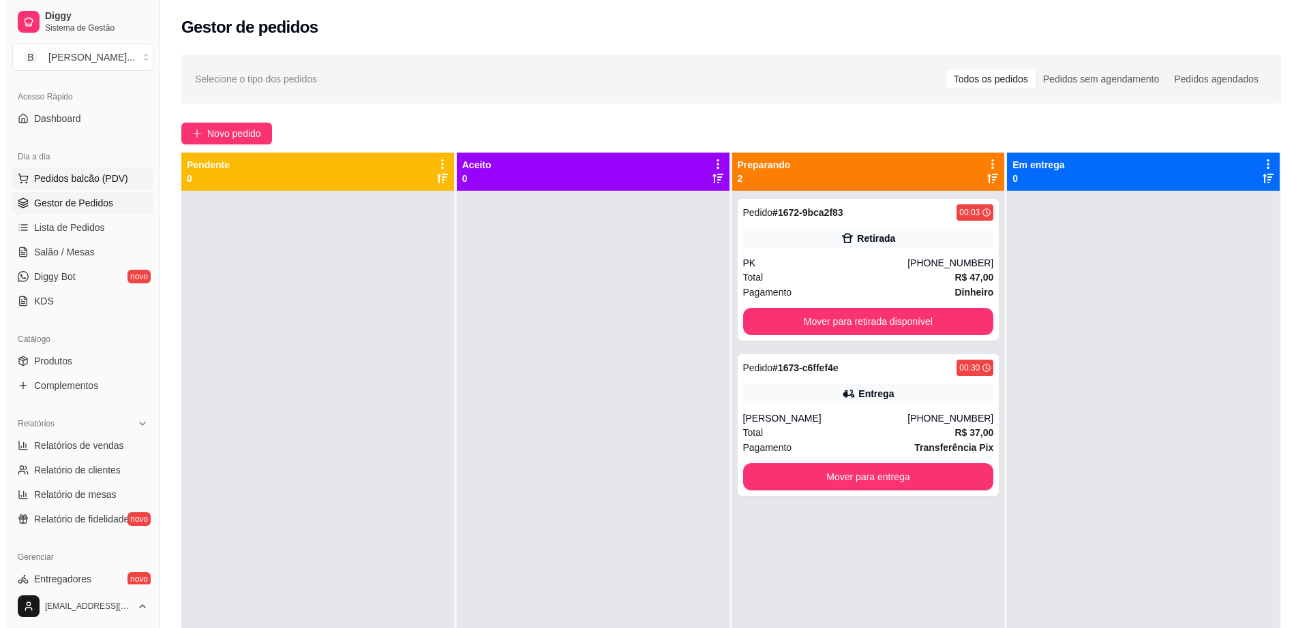
scroll to position [0, 0]
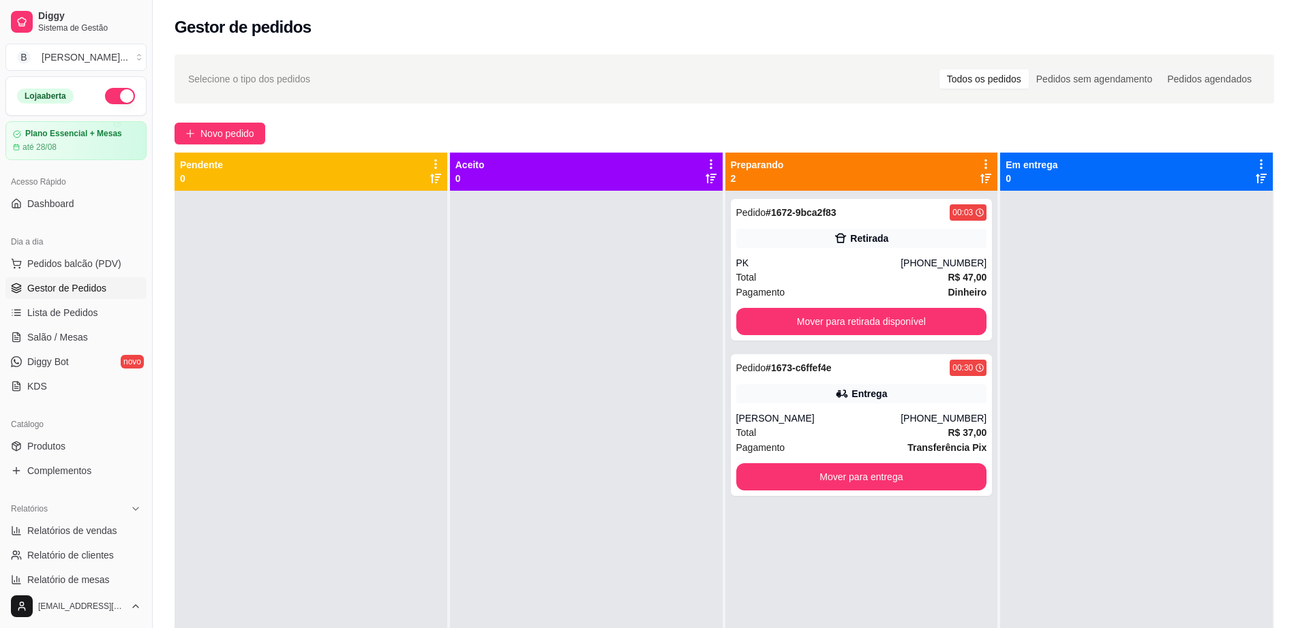
click at [105, 89] on button "button" at bounding box center [120, 96] width 30 height 16
click at [93, 258] on span "Pedidos balcão (PDV)" at bounding box center [74, 264] width 94 height 14
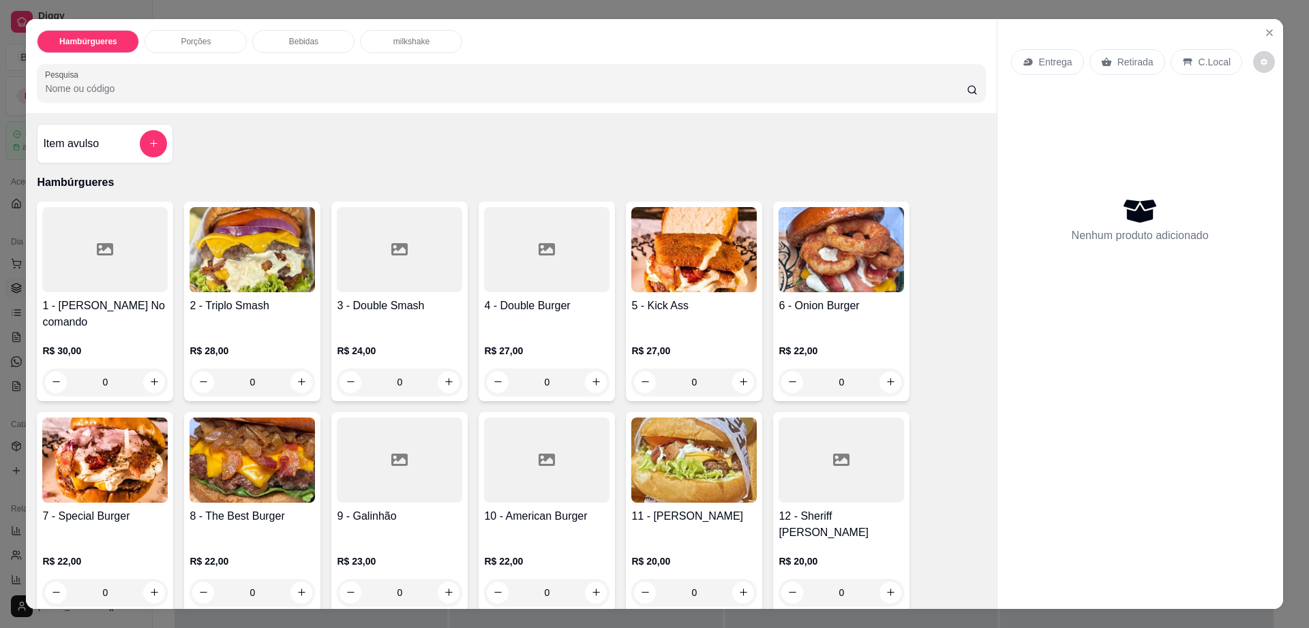
click at [209, 42] on div "Porções" at bounding box center [195, 41] width 102 height 23
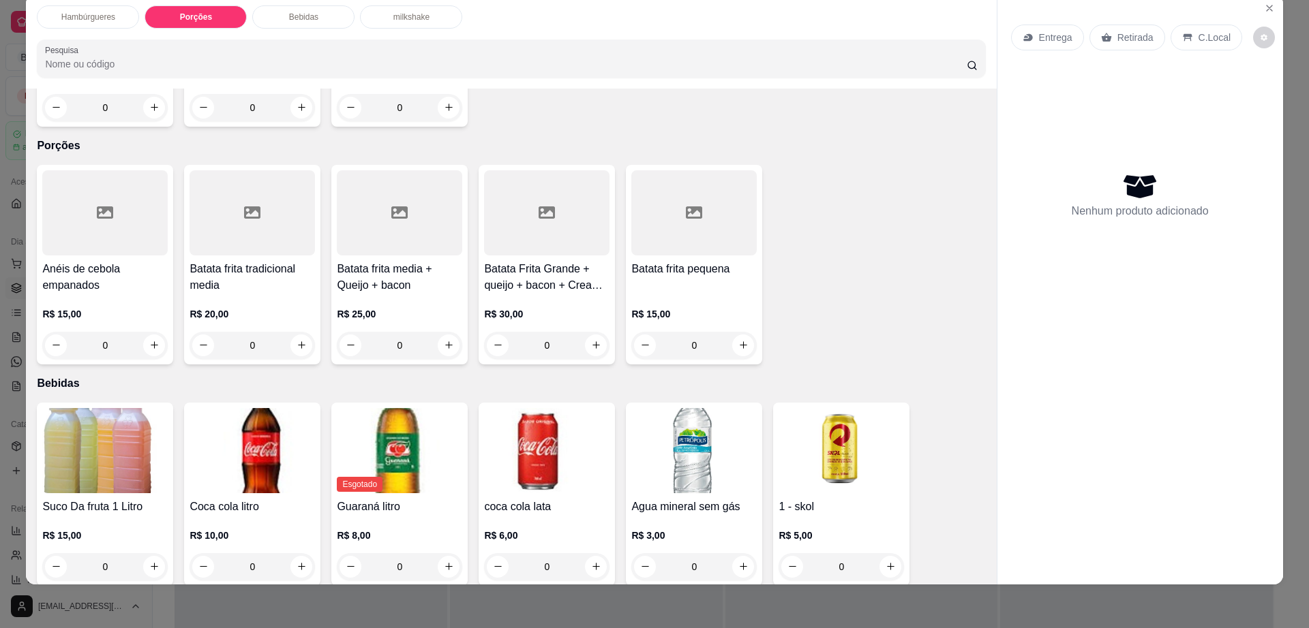
click at [420, 176] on div at bounding box center [399, 212] width 125 height 85
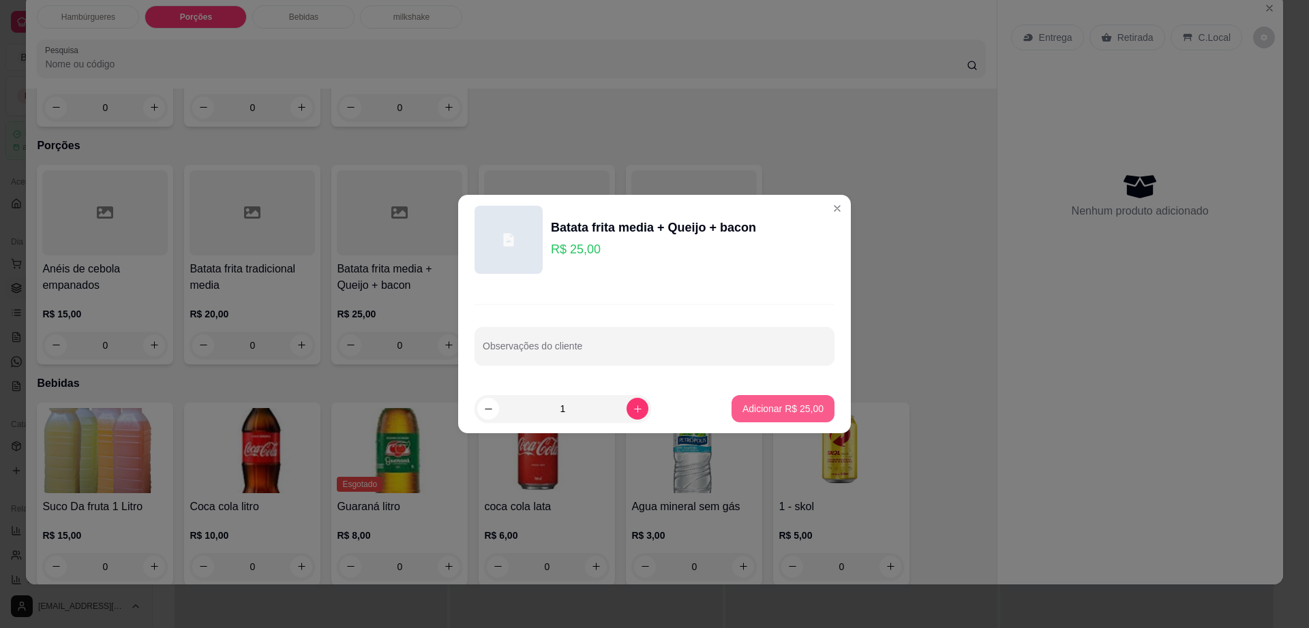
click at [769, 406] on p "Adicionar R$ 25,00" at bounding box center [782, 409] width 81 height 14
type input "1"
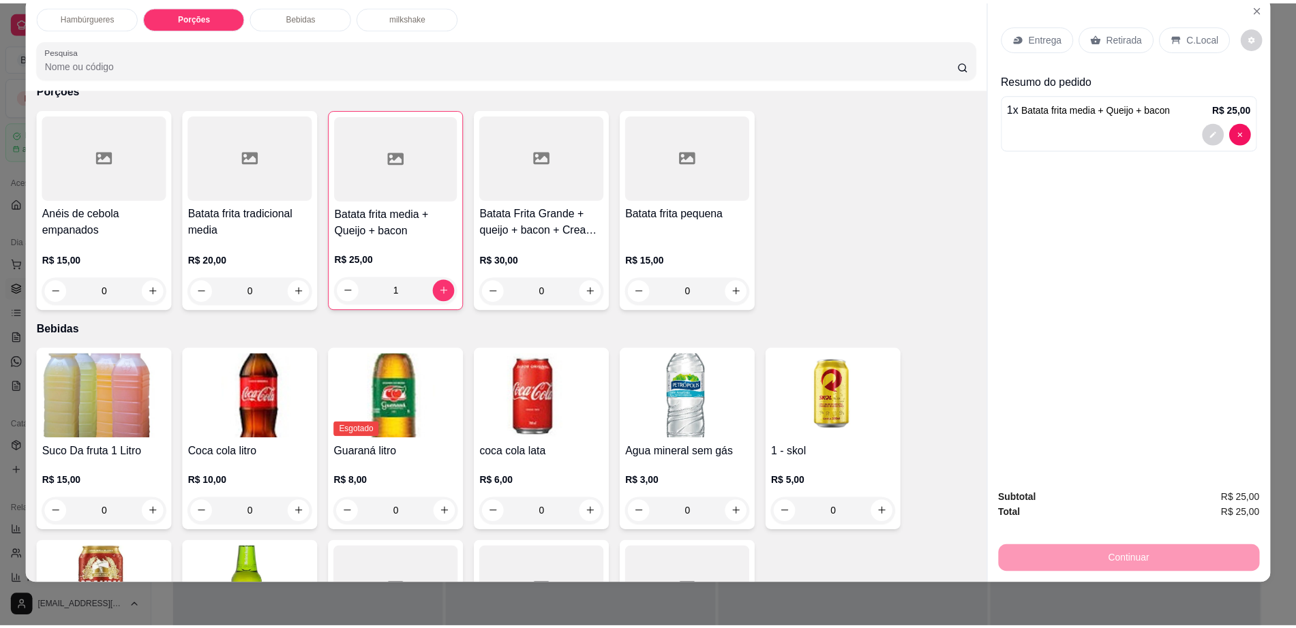
scroll to position [757, 0]
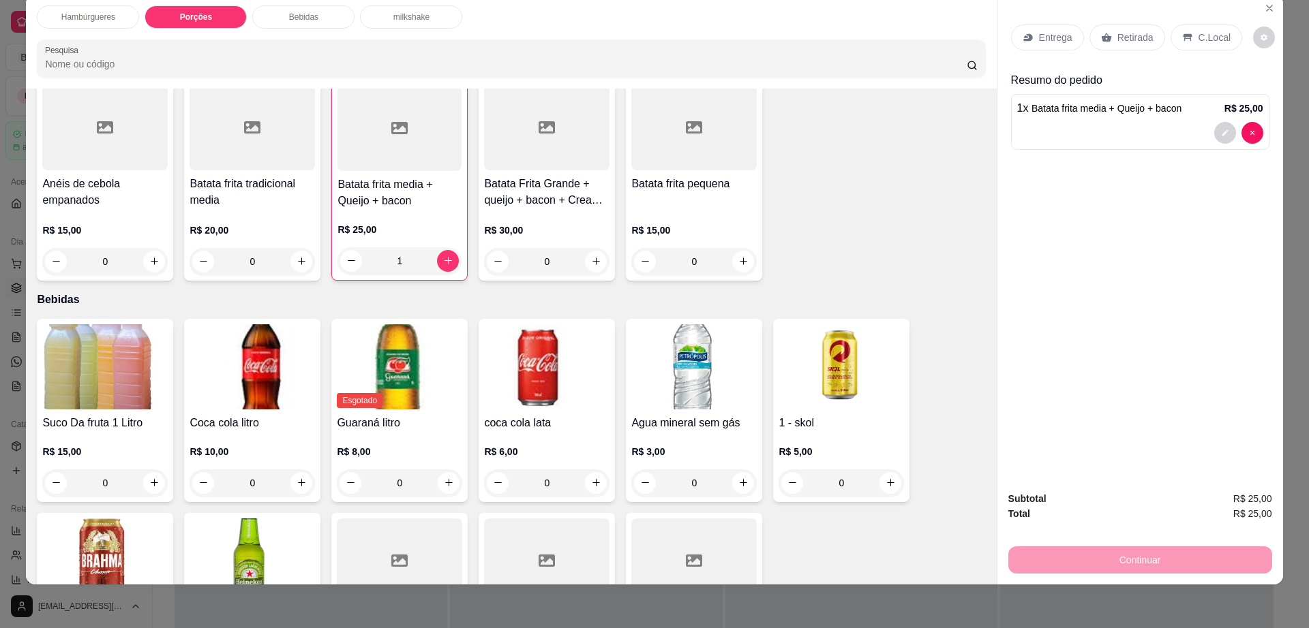
click at [240, 324] on img at bounding box center [251, 366] width 125 height 85
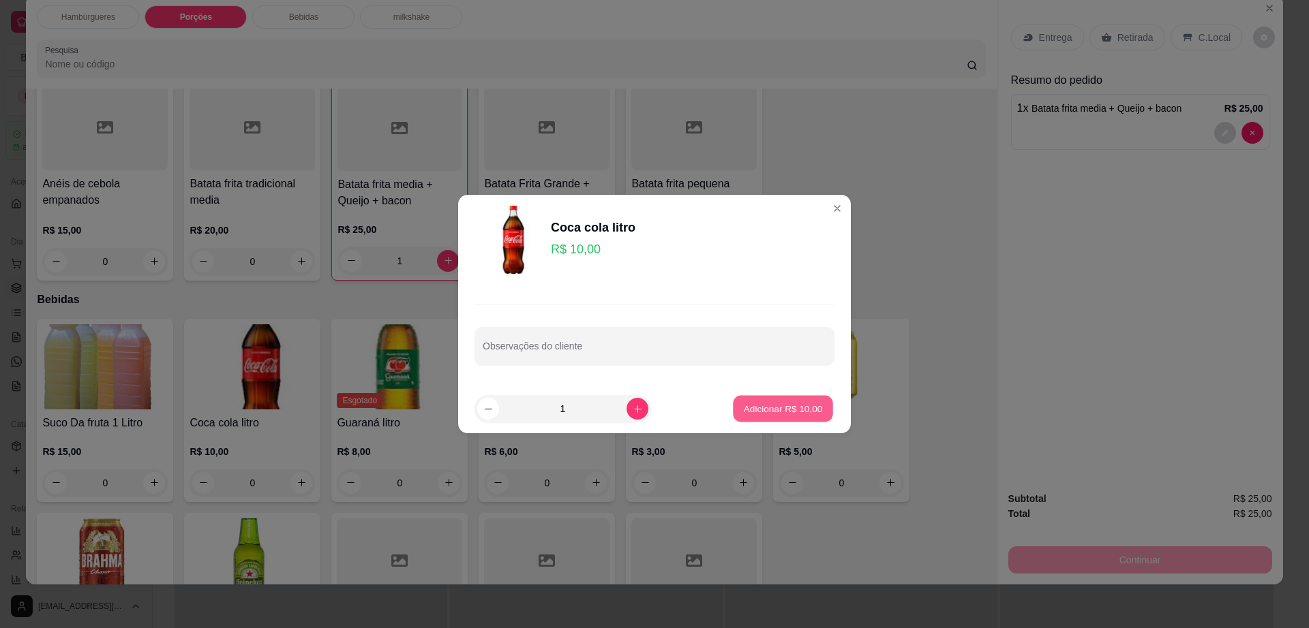
click at [791, 407] on p "Adicionar R$ 10,00" at bounding box center [783, 408] width 79 height 13
type input "1"
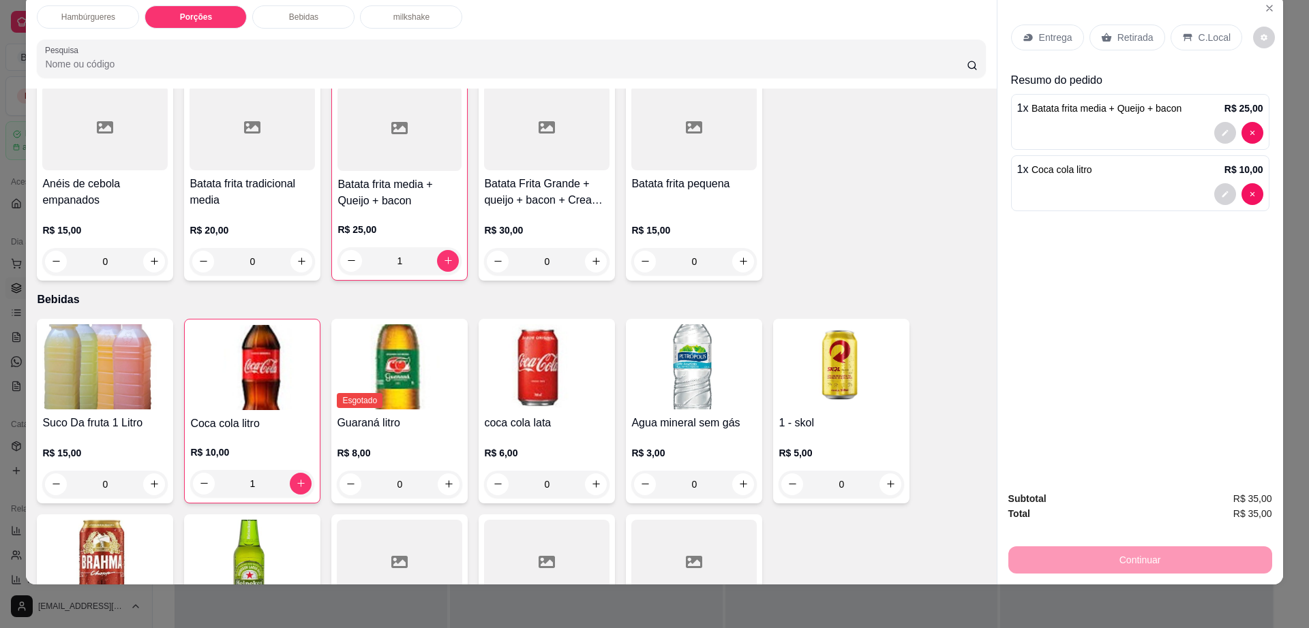
click at [1054, 29] on div "Entrega" at bounding box center [1047, 38] width 73 height 26
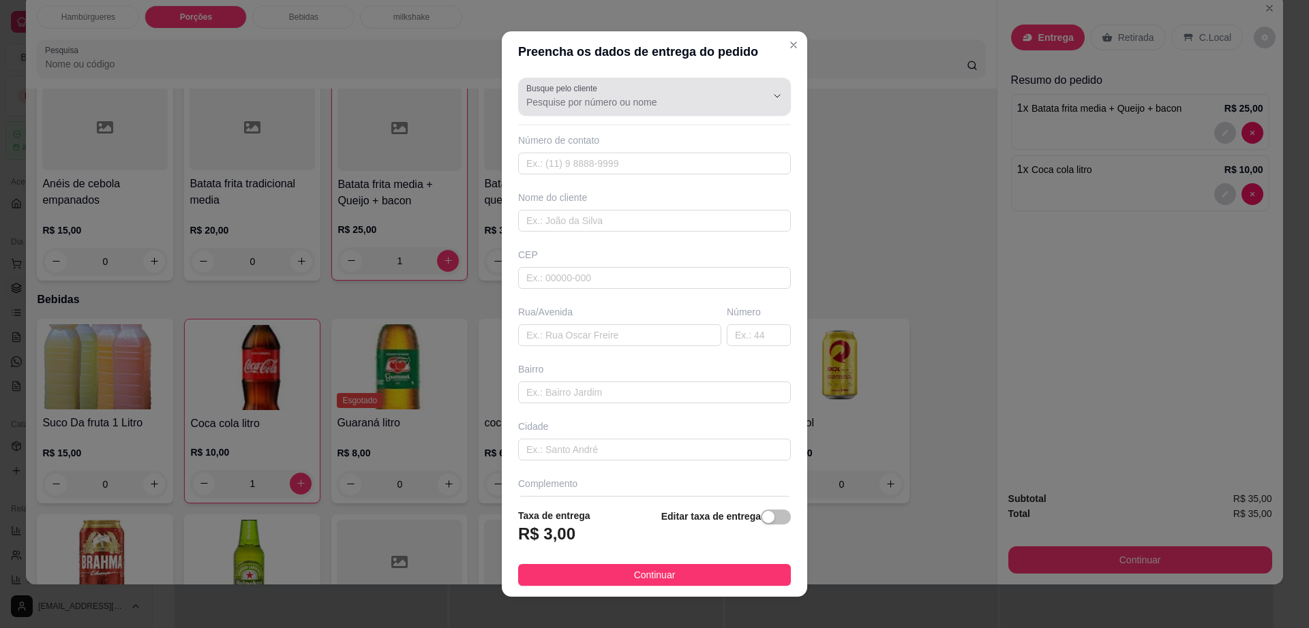
click at [642, 104] on input "Busque pelo cliente" at bounding box center [635, 102] width 218 height 14
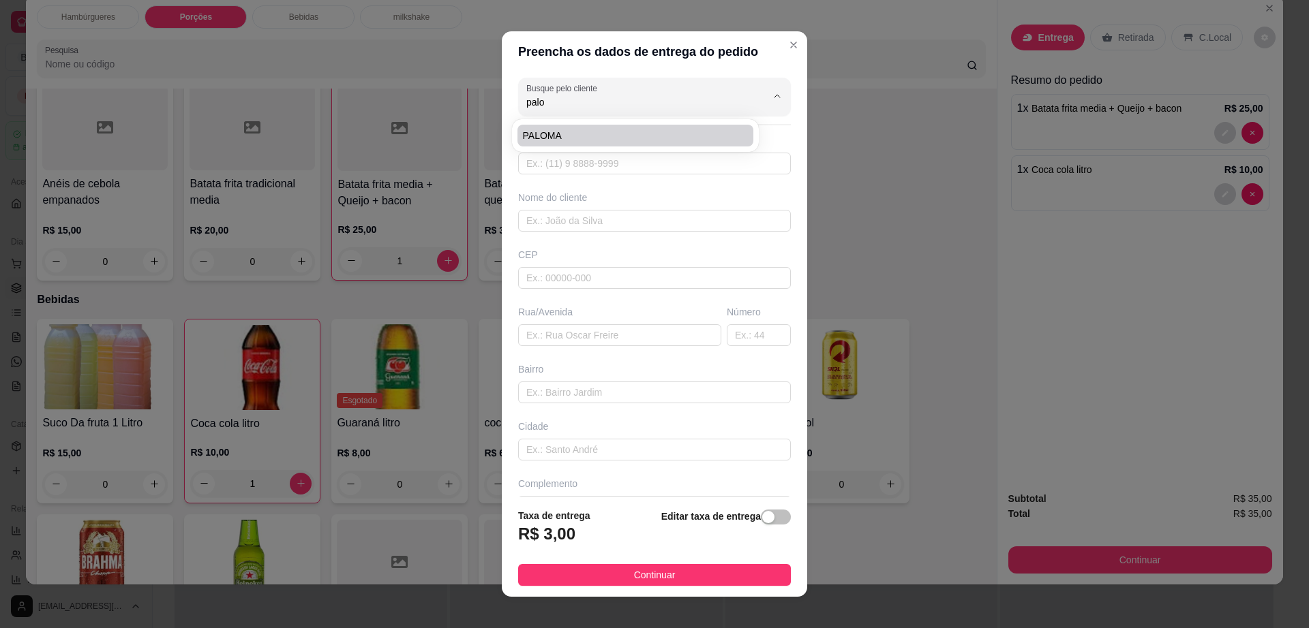
click at [636, 131] on span "PALOMA" at bounding box center [628, 136] width 211 height 14
type input "PALOMA"
type input "77991382974"
type input "PALOMA"
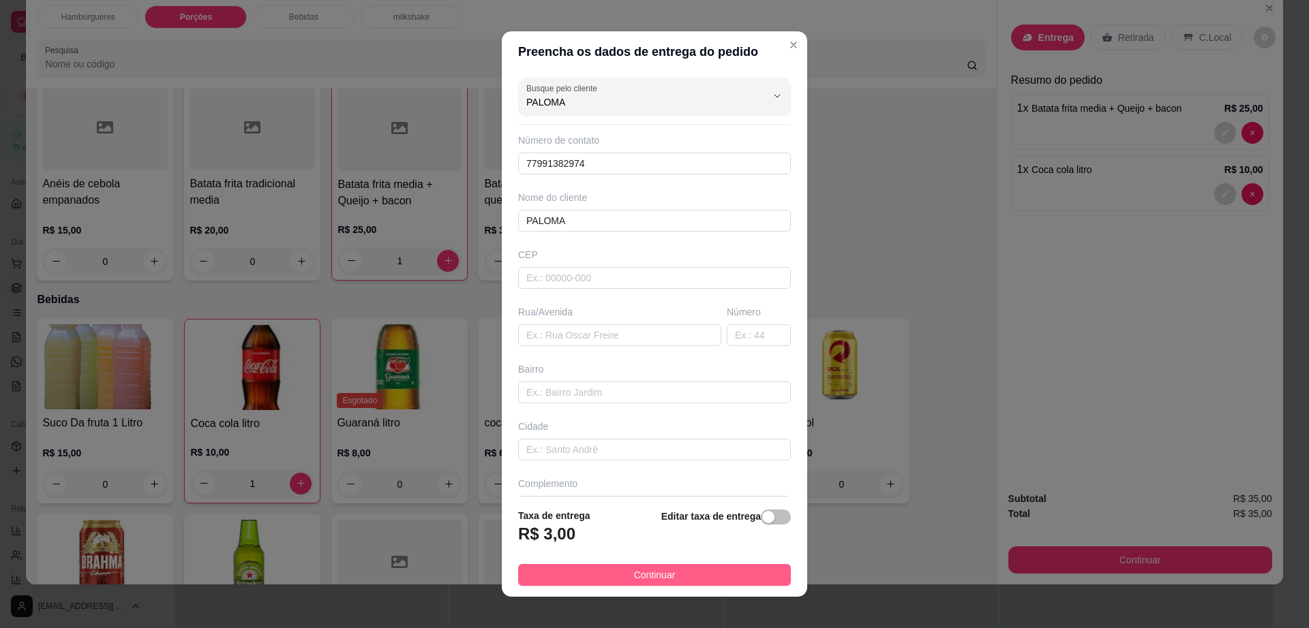
type input "PALOMA"
click at [671, 572] on button "Continuar" at bounding box center [654, 575] width 273 height 22
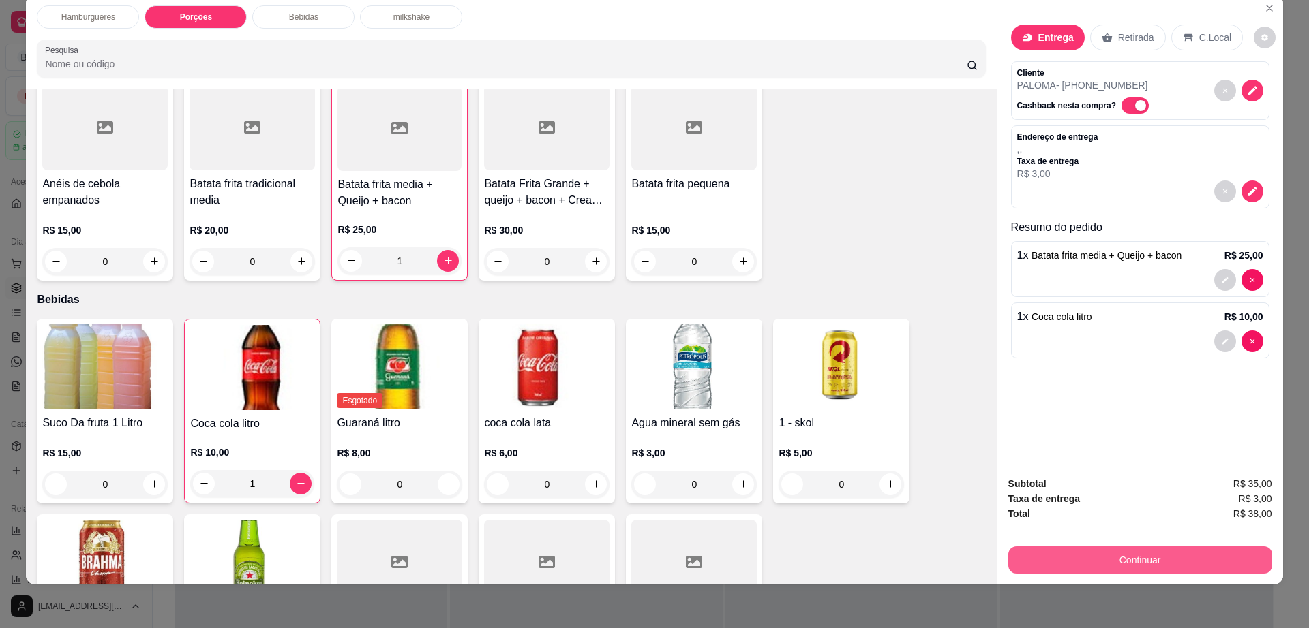
click at [1029, 548] on button "Continuar" at bounding box center [1140, 560] width 264 height 27
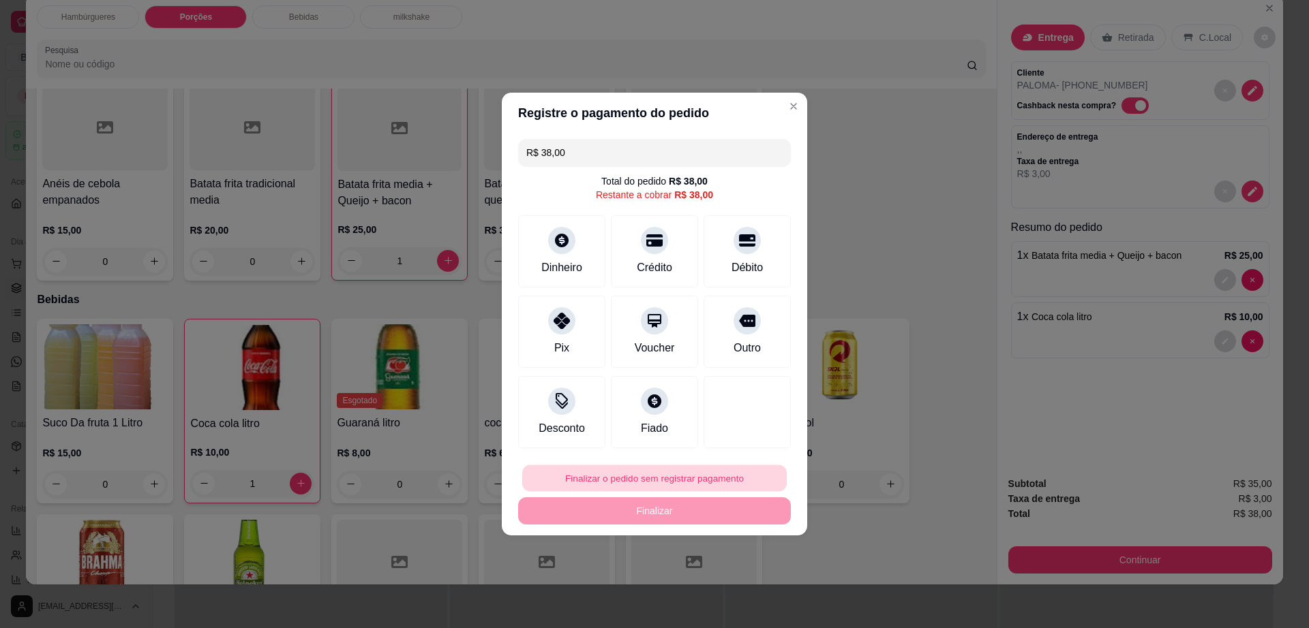
click at [643, 483] on button "Finalizar o pedido sem registrar pagamento" at bounding box center [654, 478] width 264 height 27
click at [740, 598] on button "Confirmar" at bounding box center [740, 590] width 50 height 21
type input "0"
type input "R$ 0,00"
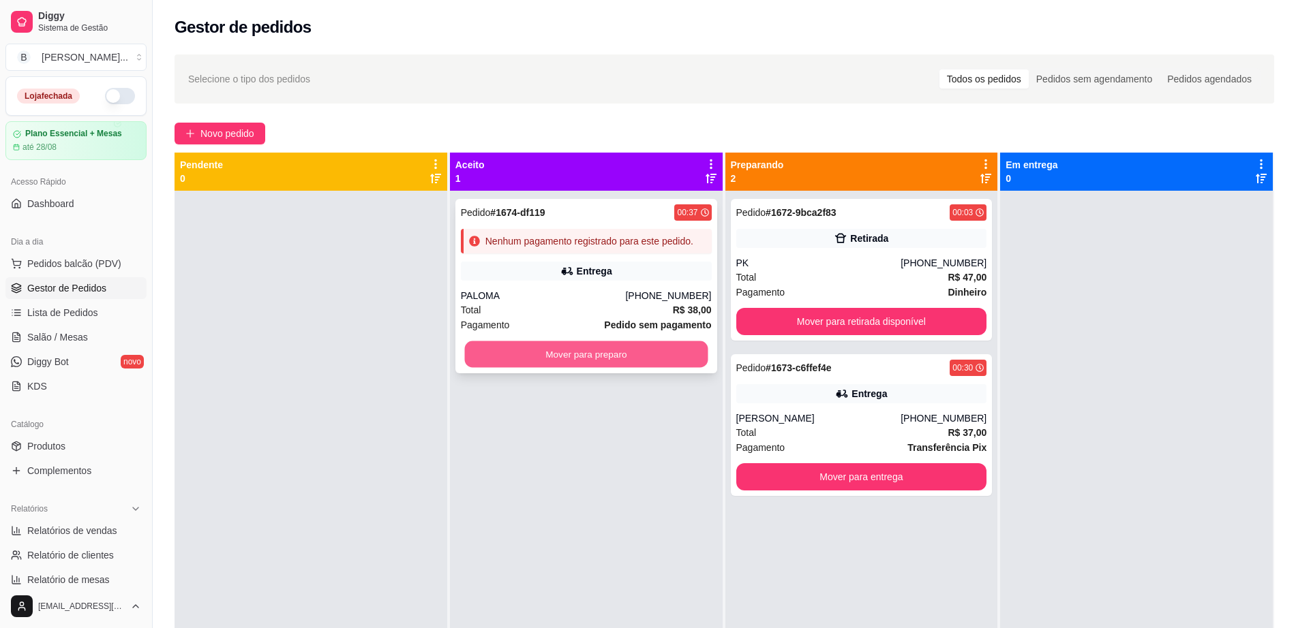
click at [558, 364] on button "Mover para preparo" at bounding box center [585, 354] width 243 height 27
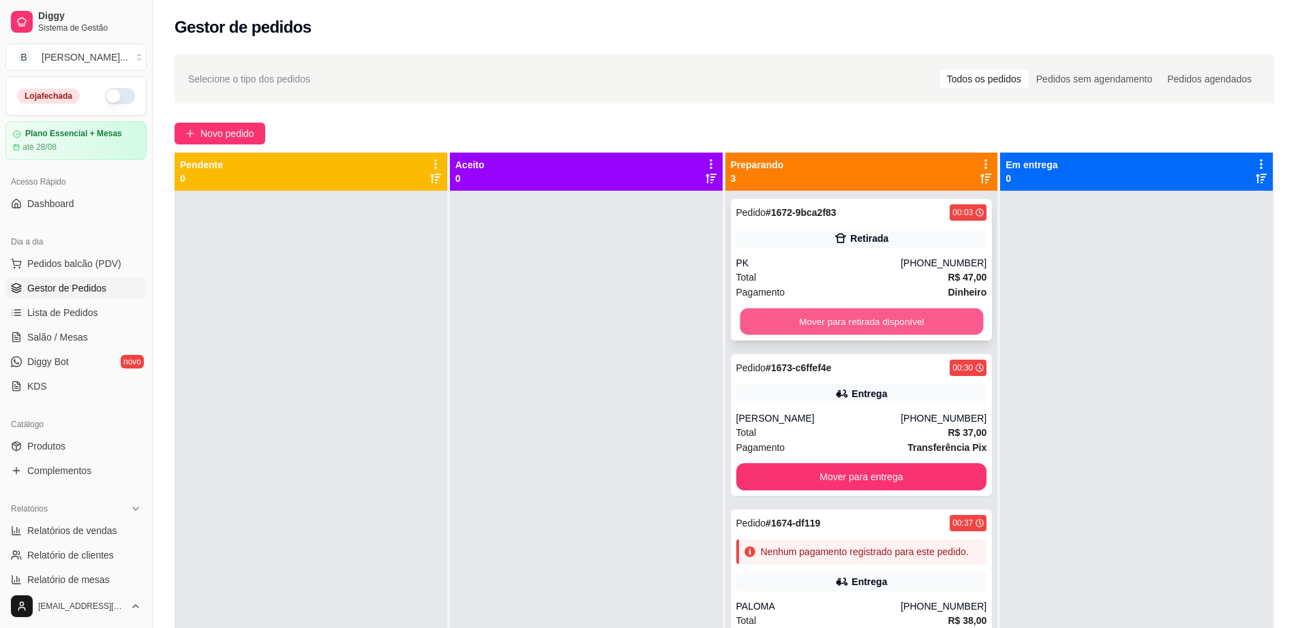
click at [828, 322] on button "Mover para retirada disponível" at bounding box center [860, 322] width 243 height 27
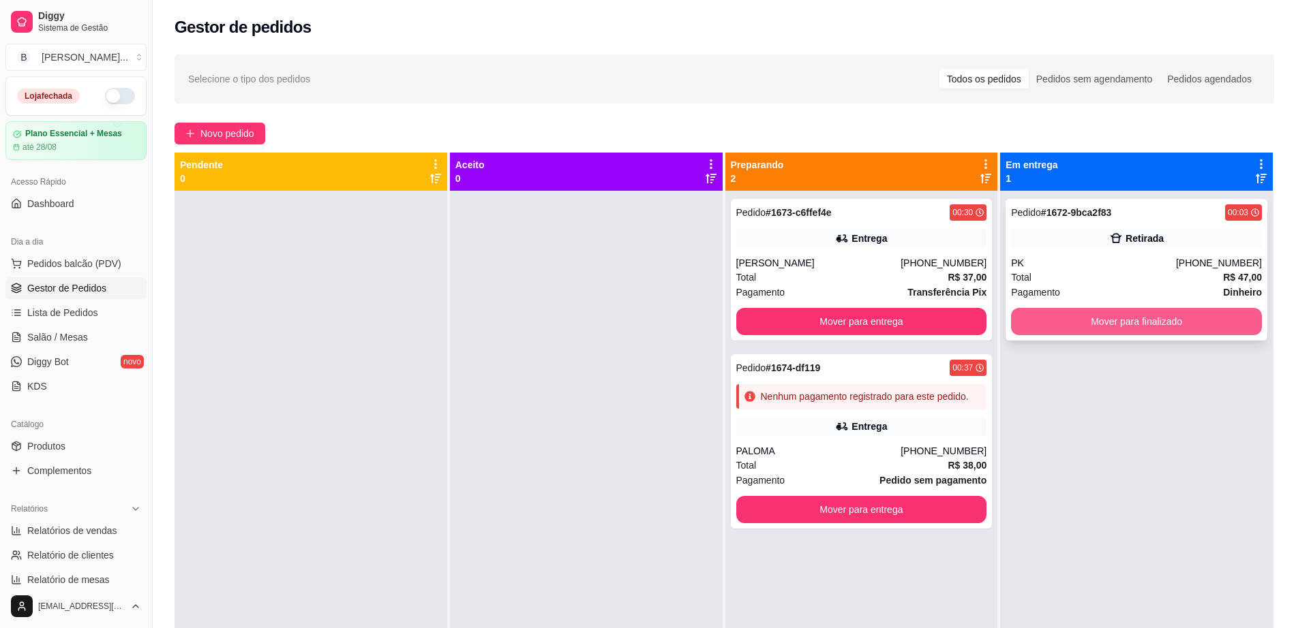
click at [1030, 314] on button "Mover para finalizado" at bounding box center [1136, 321] width 251 height 27
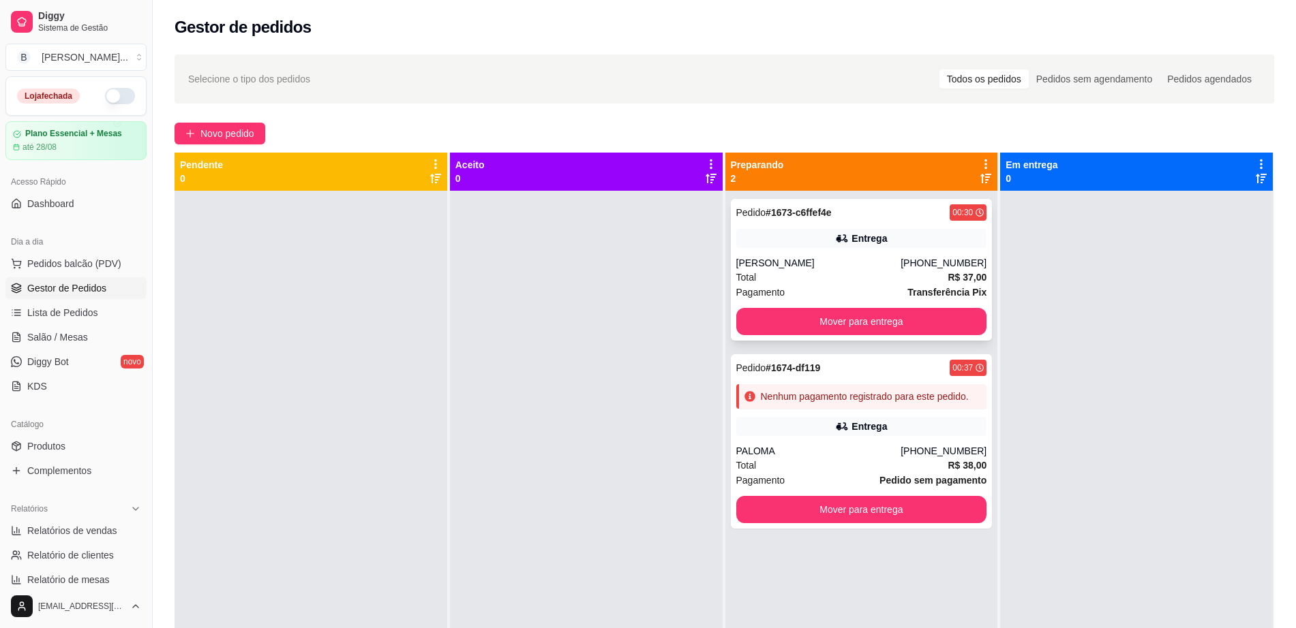
click at [864, 273] on div "Total R$ 37,00" at bounding box center [861, 277] width 251 height 15
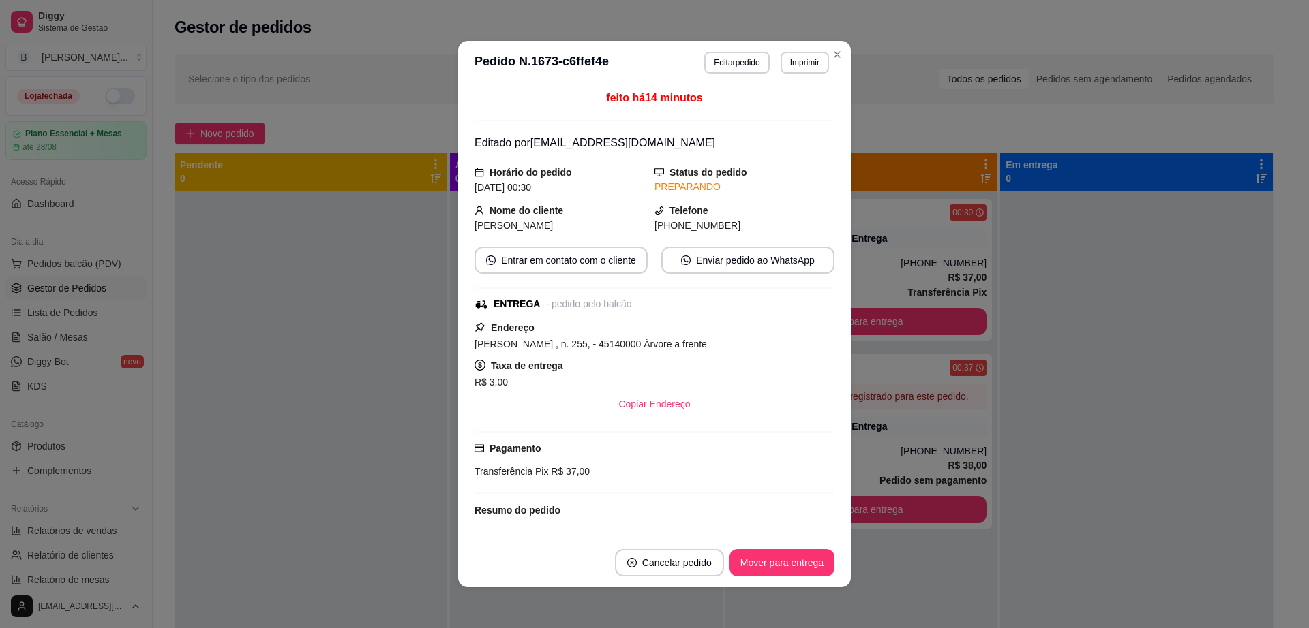
drag, startPoint x: 470, startPoint y: 346, endPoint x: 716, endPoint y: 343, distance: 246.7
click at [716, 343] on div "[PERSON_NAME] , n. 255, - 45140000 Árvore a frente" at bounding box center [654, 344] width 360 height 16
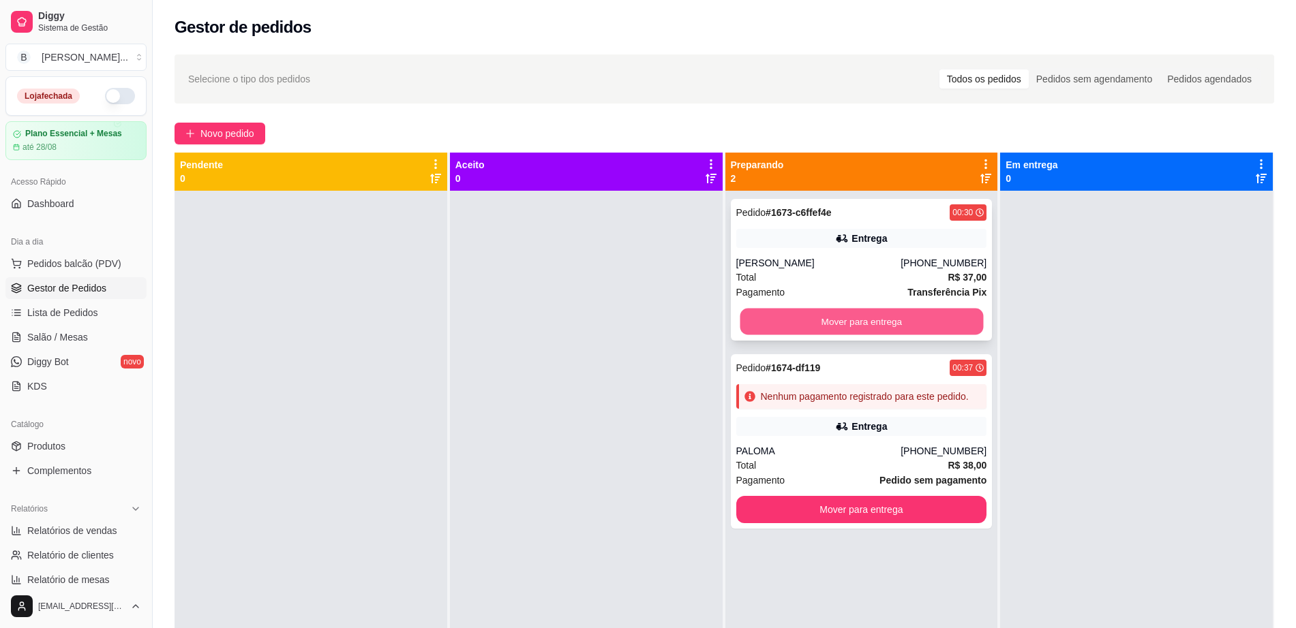
click at [873, 328] on button "Mover para entrega" at bounding box center [860, 322] width 243 height 27
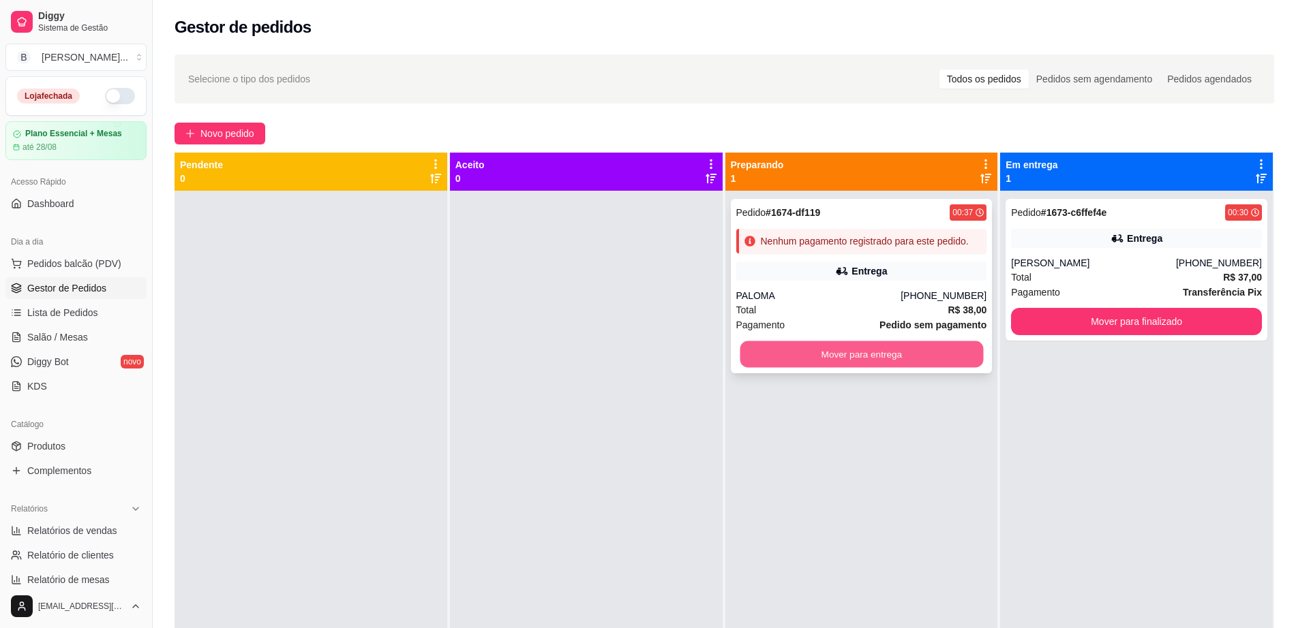
click at [876, 359] on button "Mover para entrega" at bounding box center [860, 354] width 243 height 27
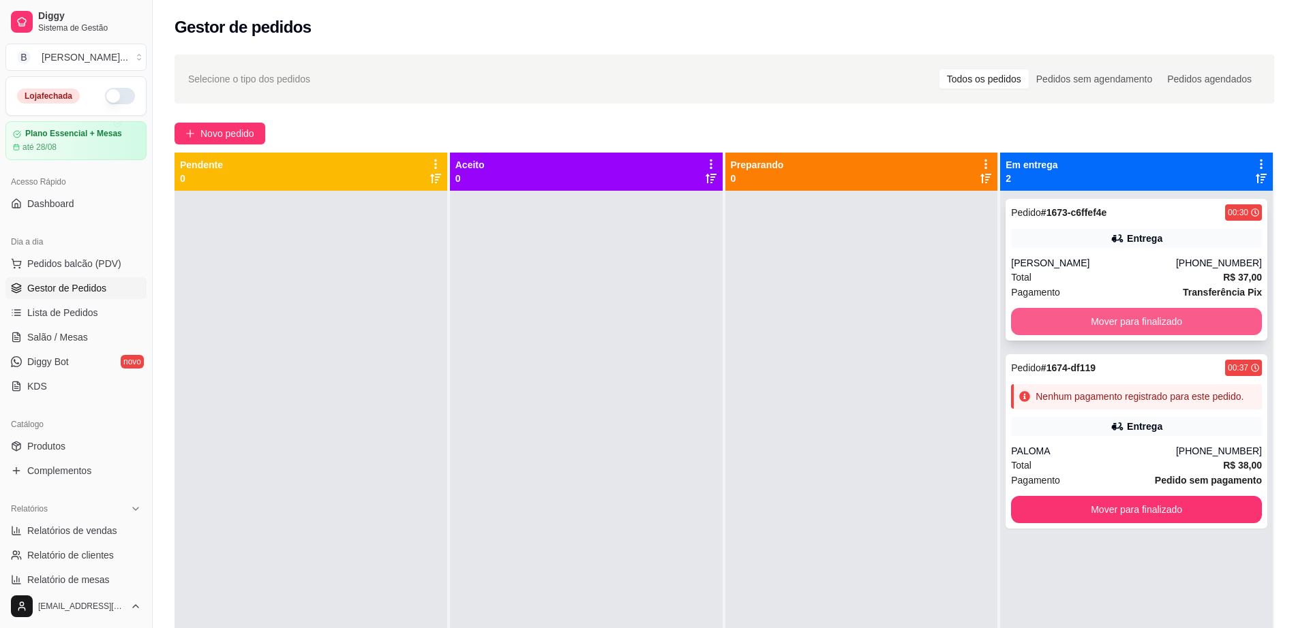
click at [1035, 319] on button "Mover para finalizado" at bounding box center [1136, 321] width 251 height 27
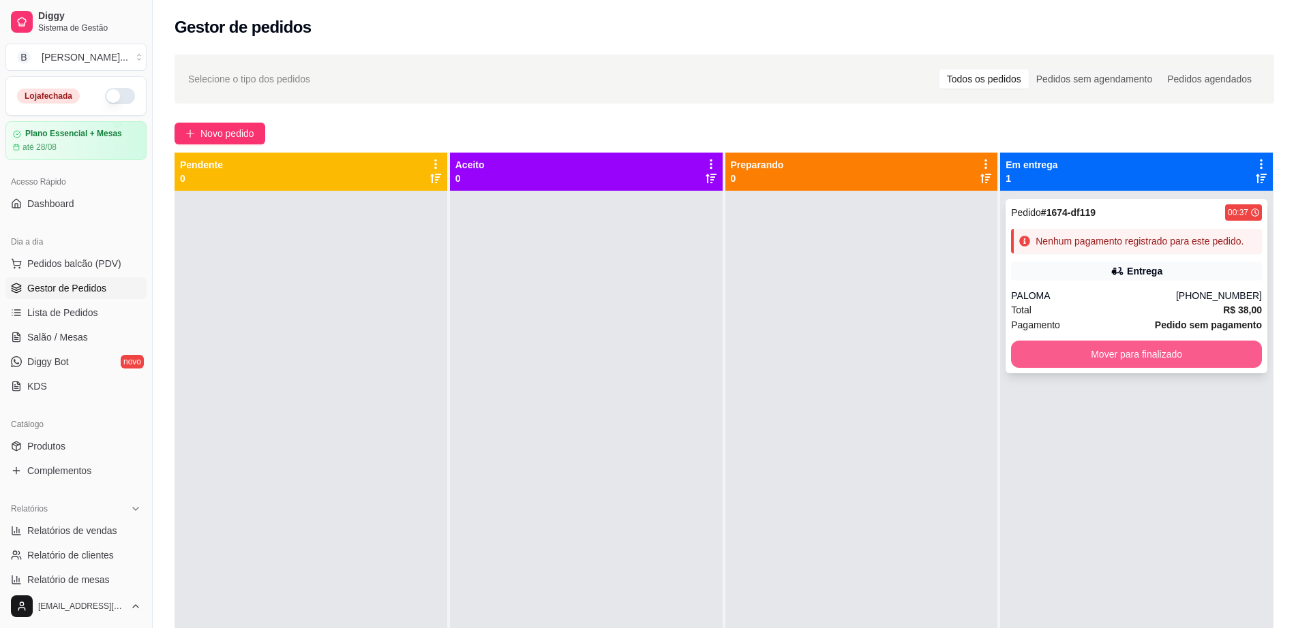
click at [1036, 353] on button "Mover para finalizado" at bounding box center [1136, 354] width 251 height 27
